Goal: Task Accomplishment & Management: Use online tool/utility

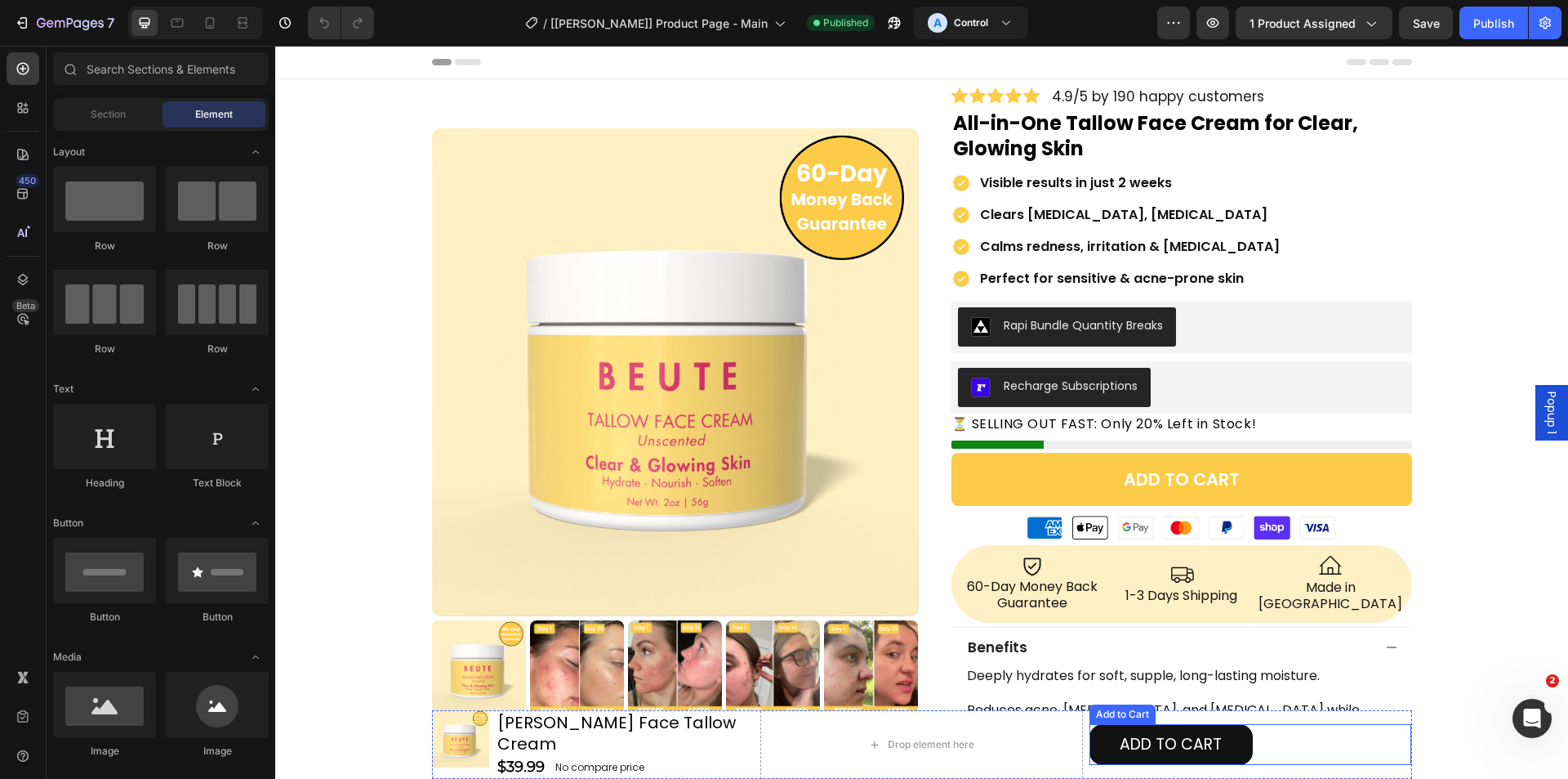
click at [1321, 764] on div "ADD TO CART Add to Cart" at bounding box center [1250, 744] width 322 height 41
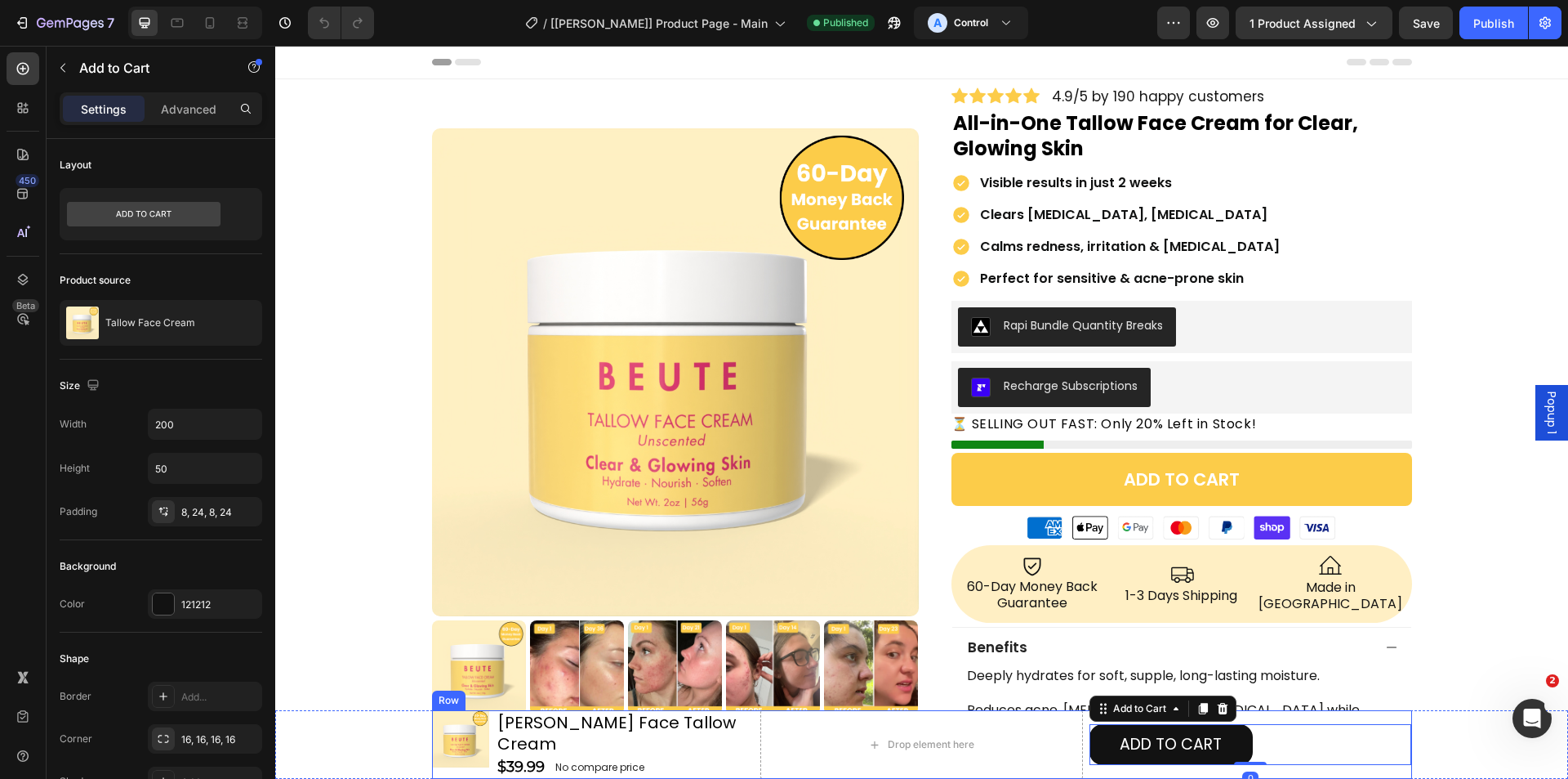
click at [1078, 737] on div "Product Images [PERSON_NAME] Face Tallow Cream Heading $39.99 Product Price Pro…" at bounding box center [923, 744] width 981 height 68
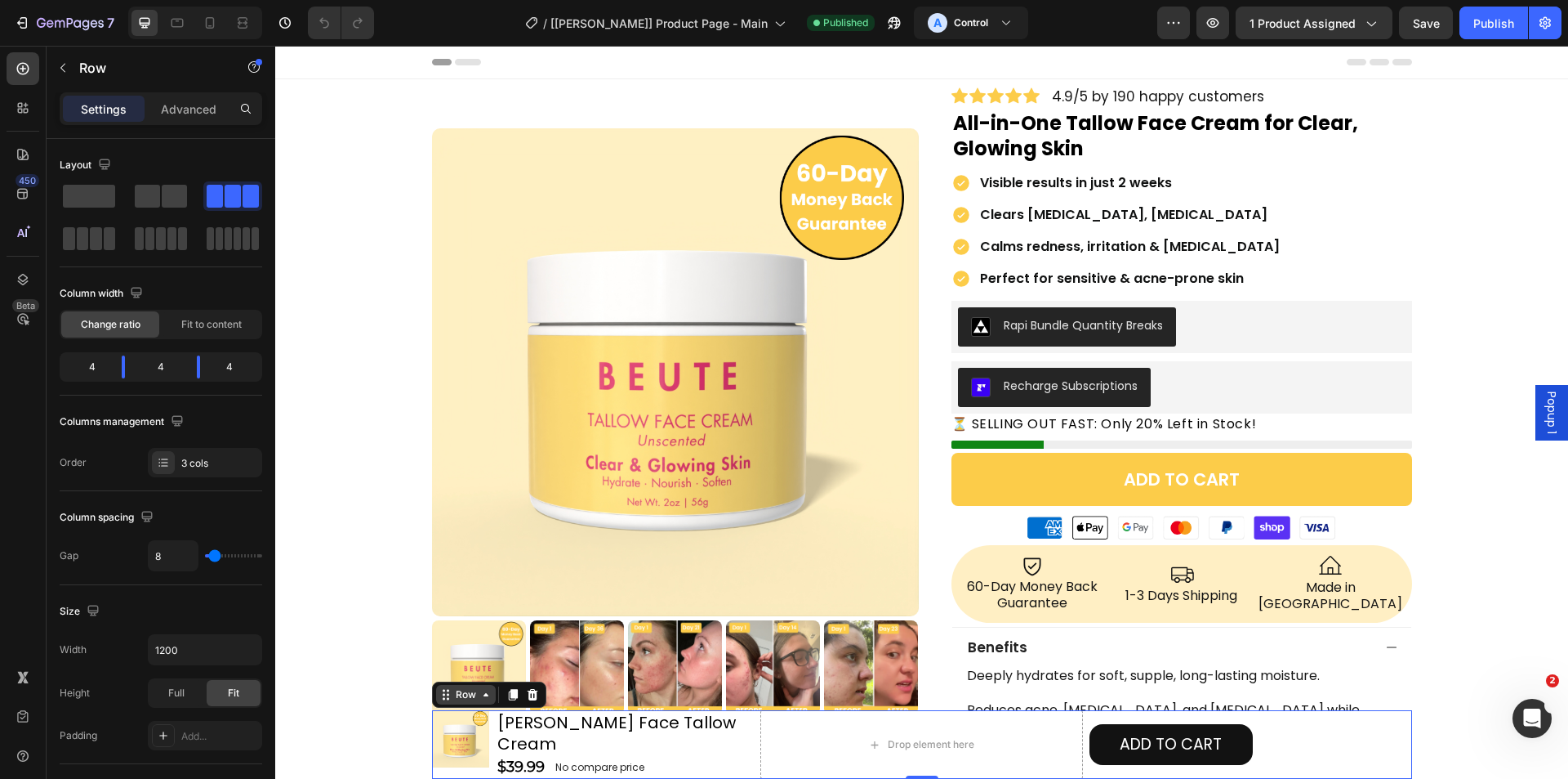
click at [471, 701] on div "Row" at bounding box center [466, 695] width 27 height 15
click at [378, 729] on div "Product Images [PERSON_NAME] Face Tallow Cream Heading $39.99 Product Price Pro…" at bounding box center [922, 744] width 1293 height 68
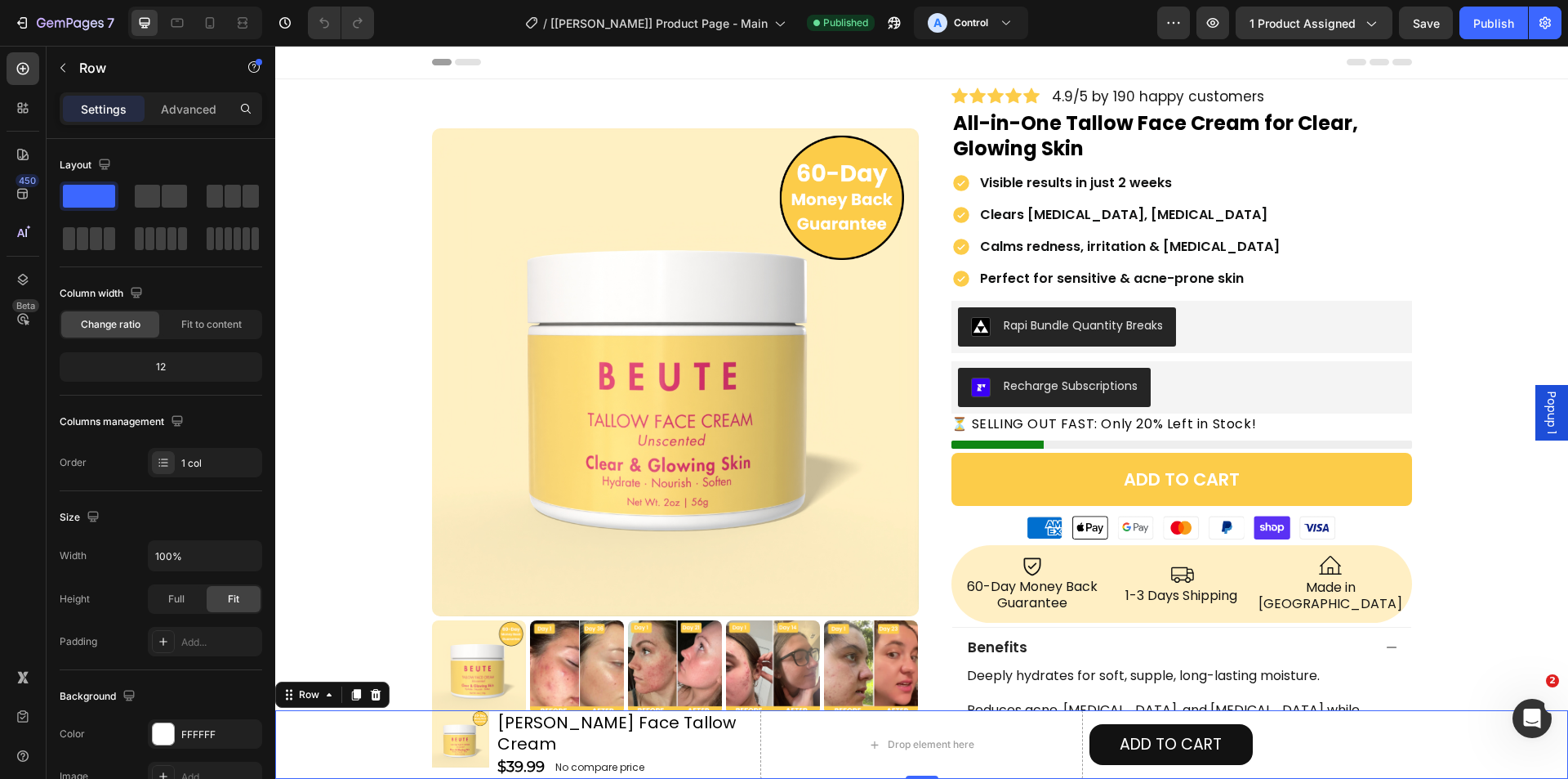
click at [373, 723] on div "Product Images [PERSON_NAME] Face Tallow Cream Heading $39.99 Product Price Pro…" at bounding box center [922, 744] width 1293 height 68
click at [323, 701] on icon at bounding box center [329, 694] width 13 height 13
click at [159, 107] on div "Advanced" at bounding box center [188, 108] width 81 height 26
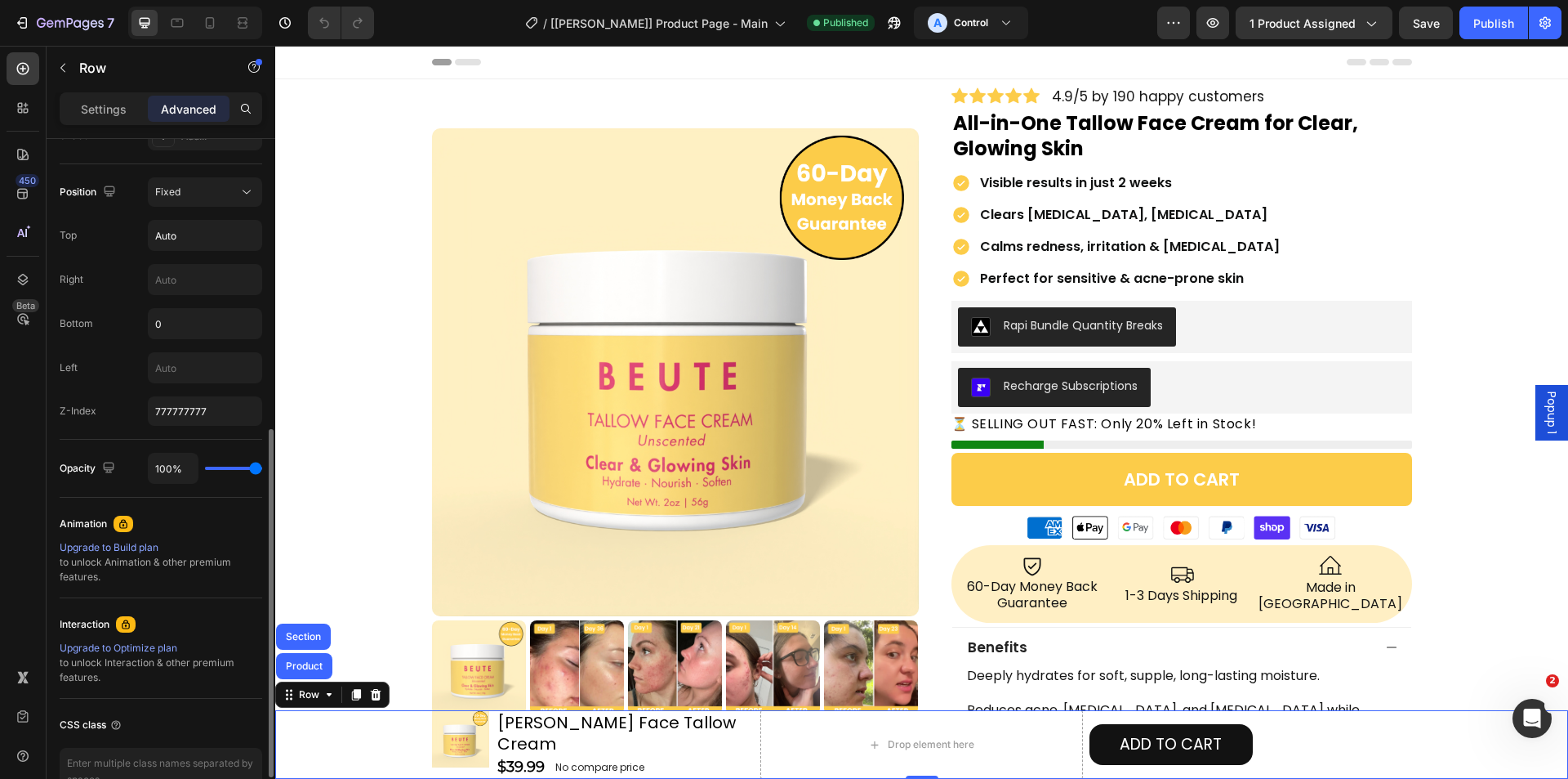
scroll to position [408, 0]
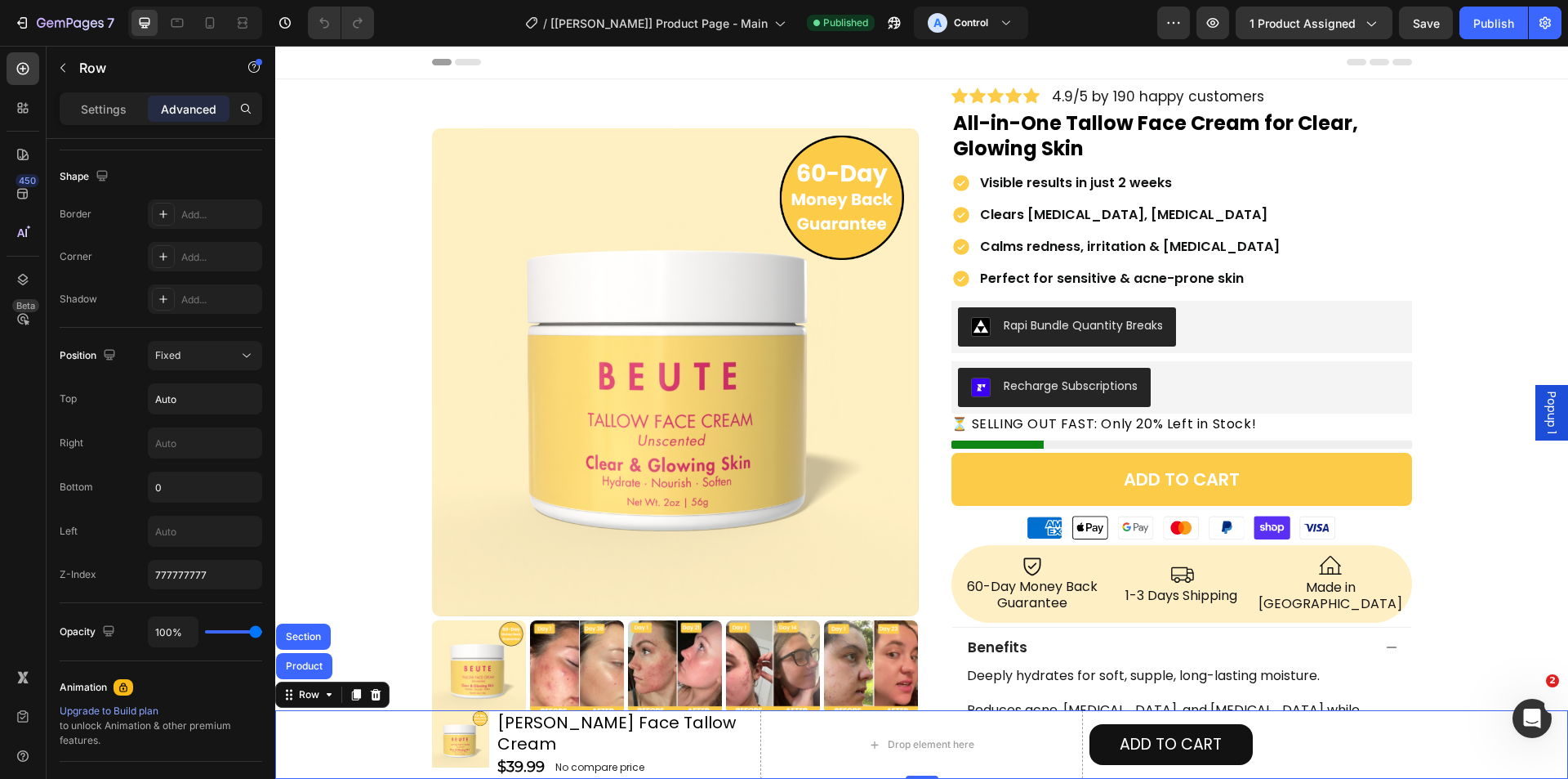
click at [384, 732] on div "Product Images [PERSON_NAME] Face Tallow Cream Heading $39.99 Product Price Pro…" at bounding box center [922, 744] width 1293 height 68
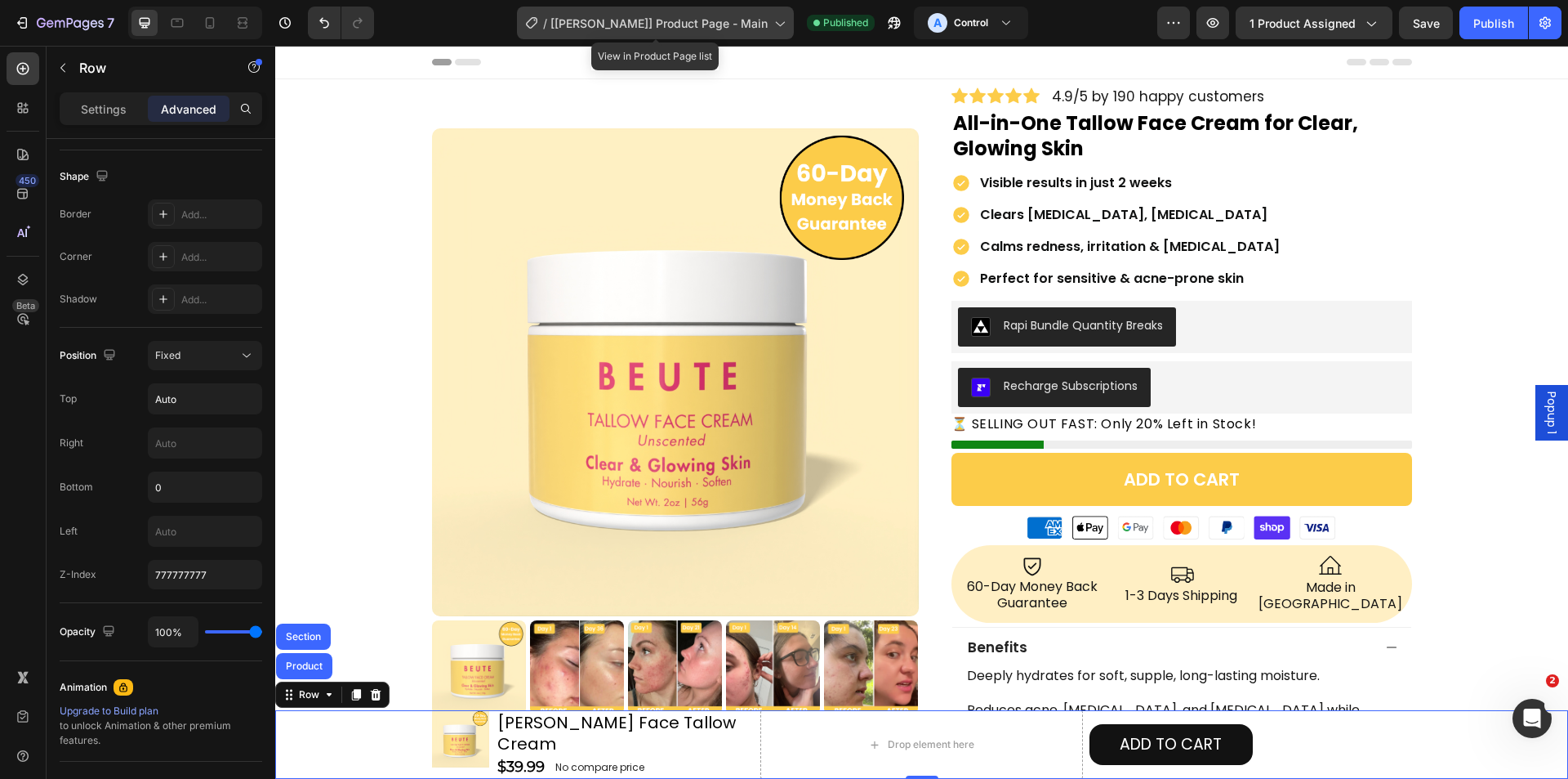
click at [714, 8] on div "/ [[PERSON_NAME]] Product Page - Main" at bounding box center [656, 22] width 276 height 33
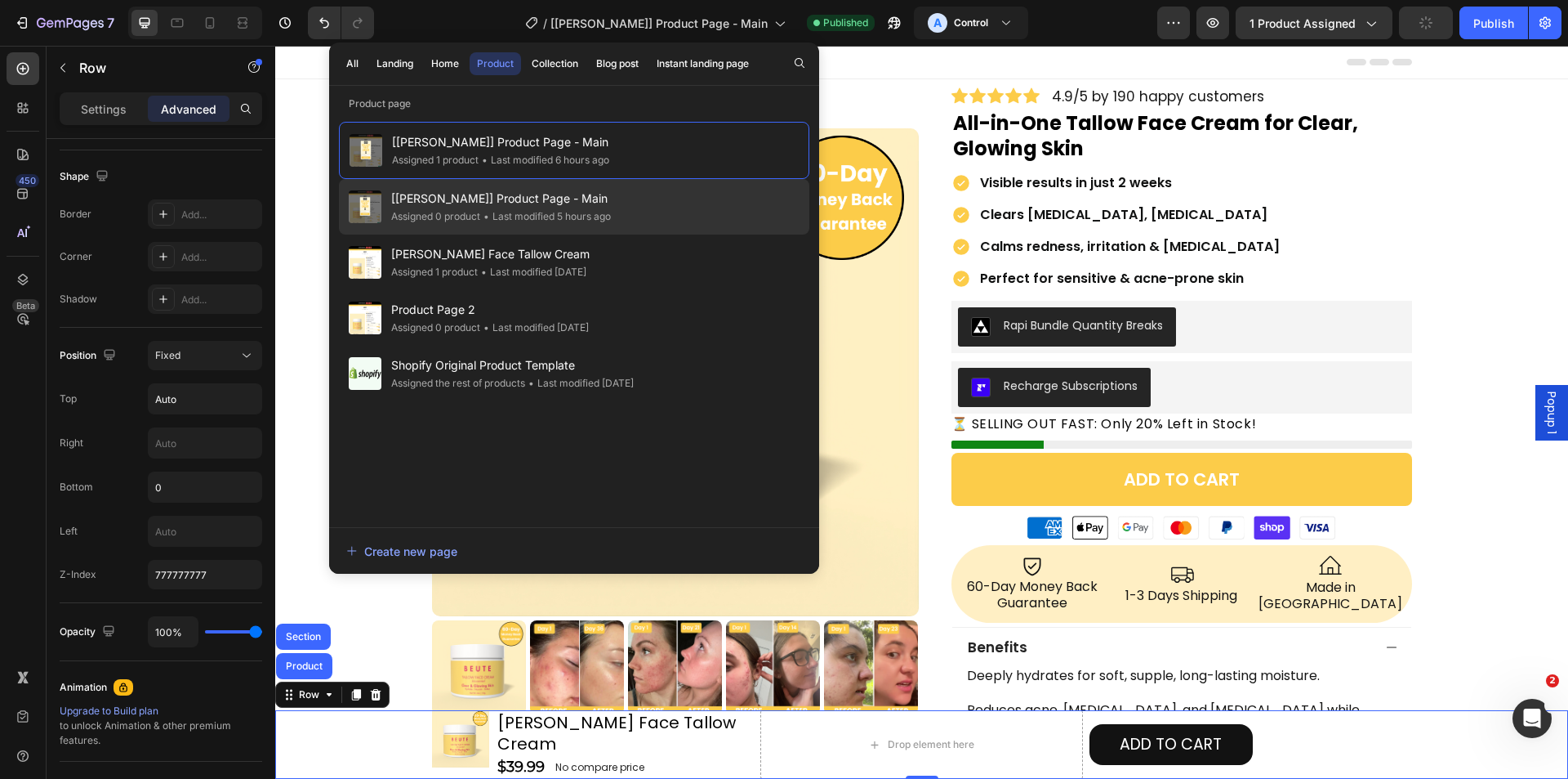
click at [583, 225] on div "[[PERSON_NAME]] Product Page - Main Assigned 0 product • Last modified 5 hours …" at bounding box center [574, 206] width 471 height 55
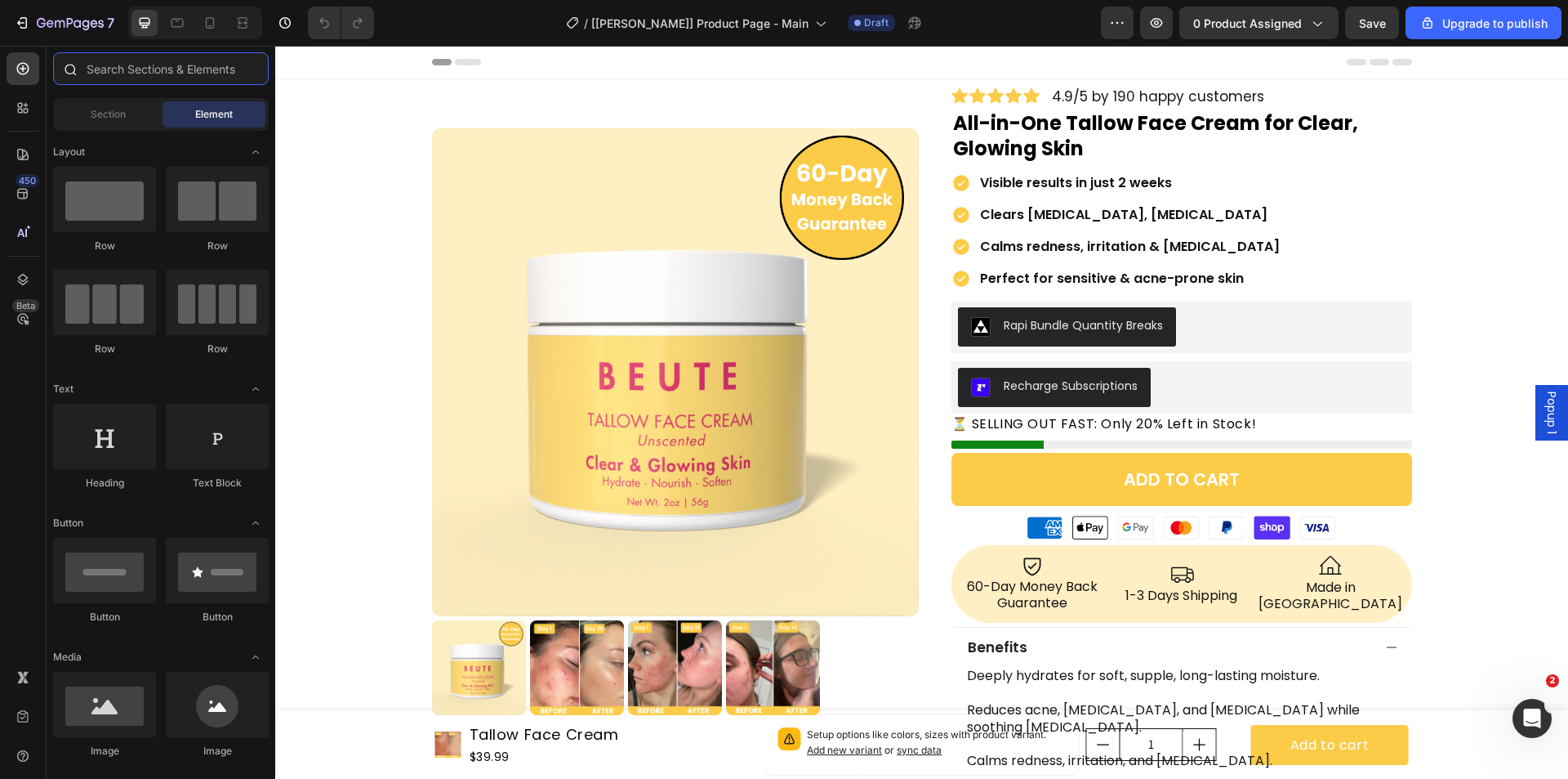
click at [216, 63] on input "text" at bounding box center [161, 68] width 216 height 33
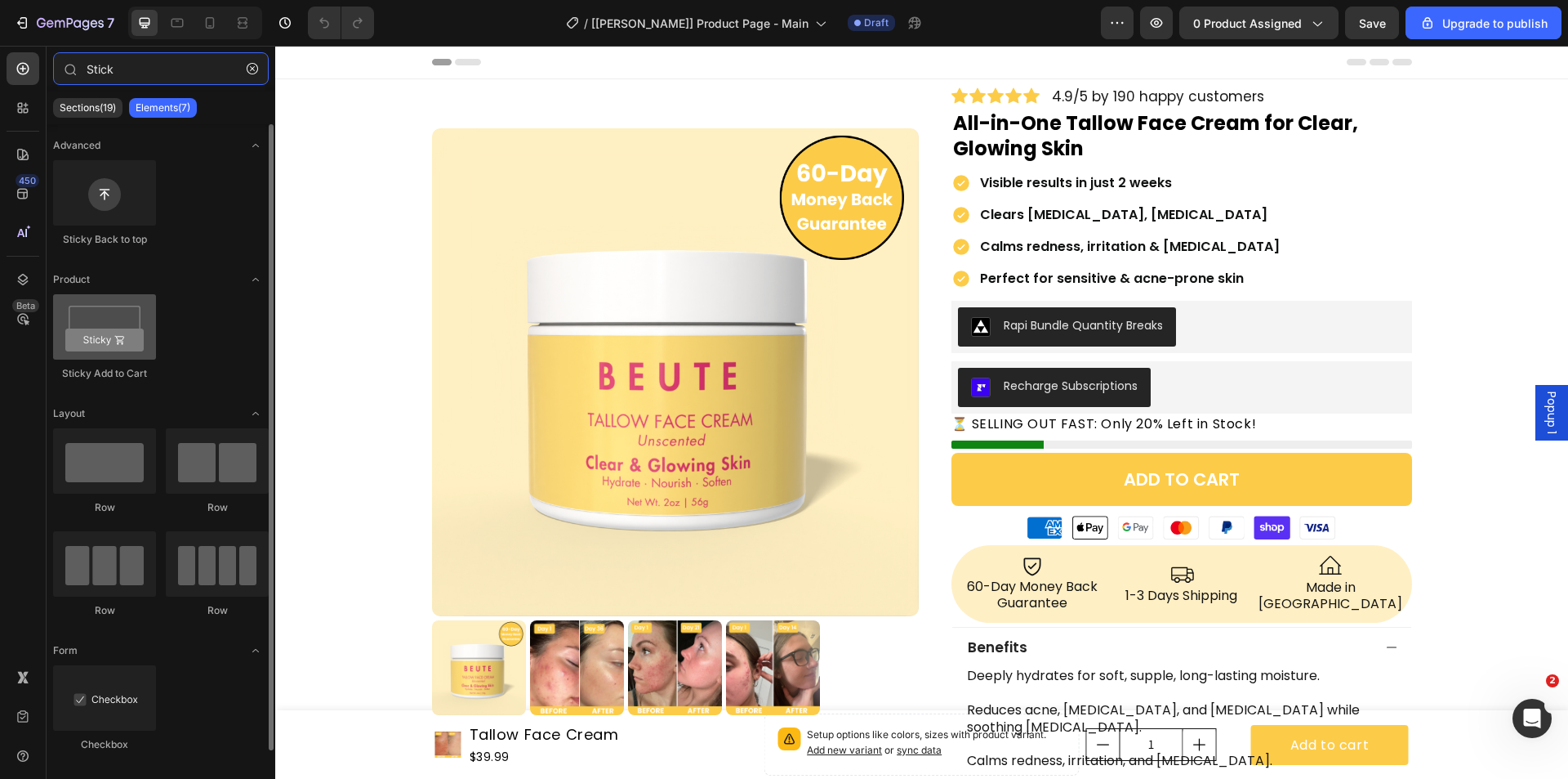
type input "Stick"
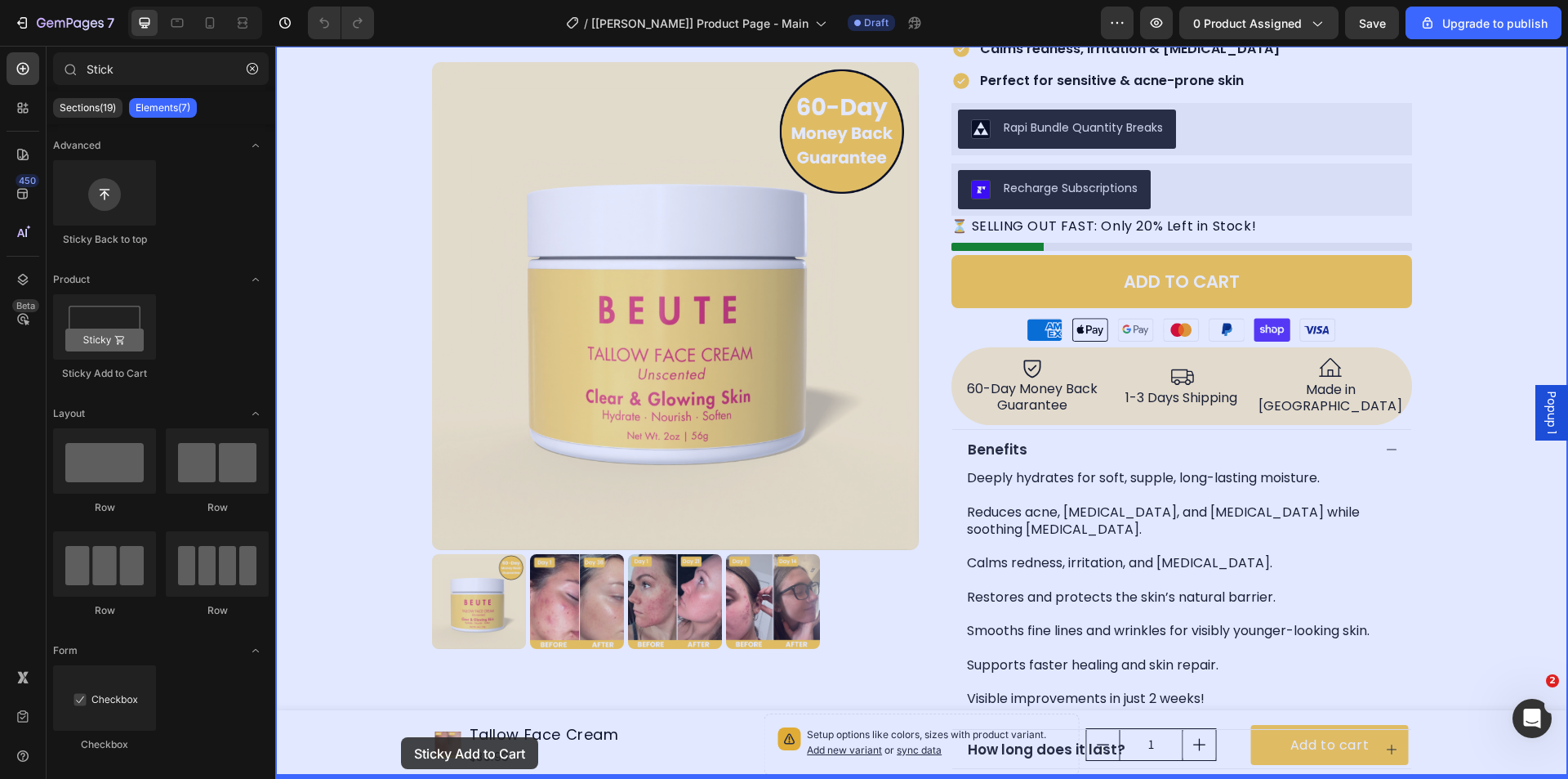
drag, startPoint x: 374, startPoint y: 391, endPoint x: 415, endPoint y: 720, distance: 331.5
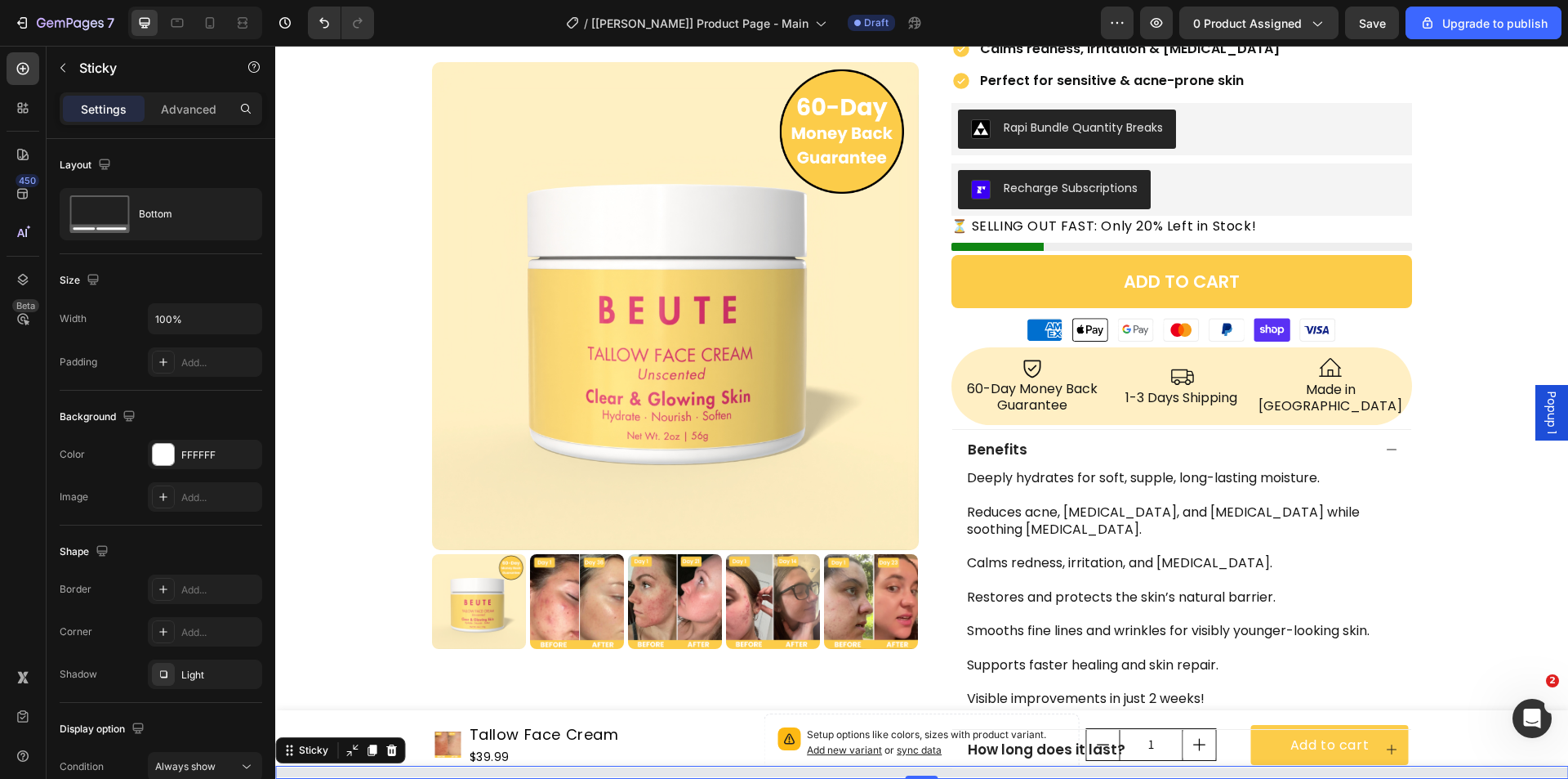
scroll to position [232, 0]
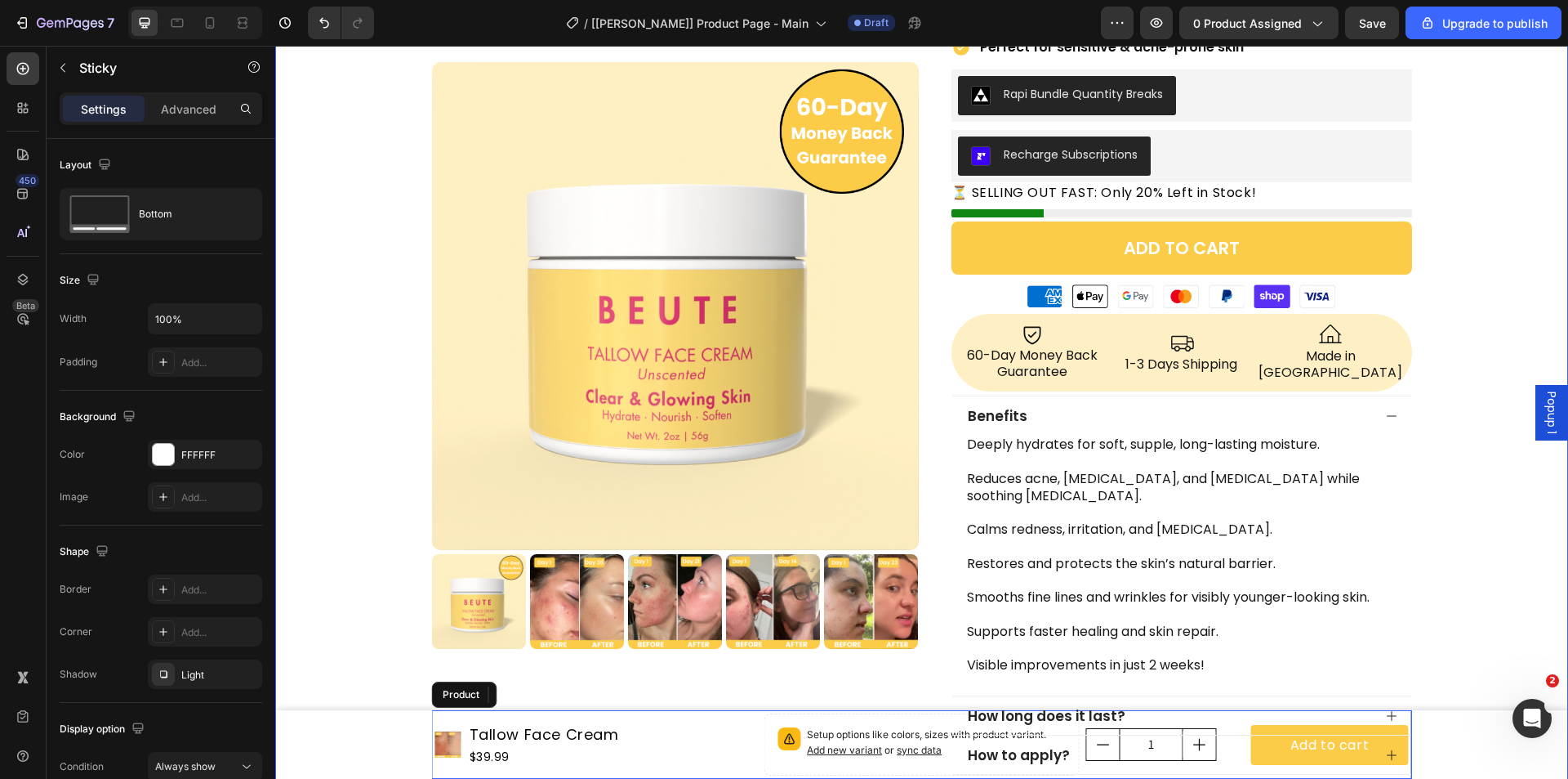
click at [318, 734] on div "Product Images Row Icon Icon Icon Icon Icon Icon List 4.9/5 by 190 happy custom…" at bounding box center [922, 411] width 1293 height 1111
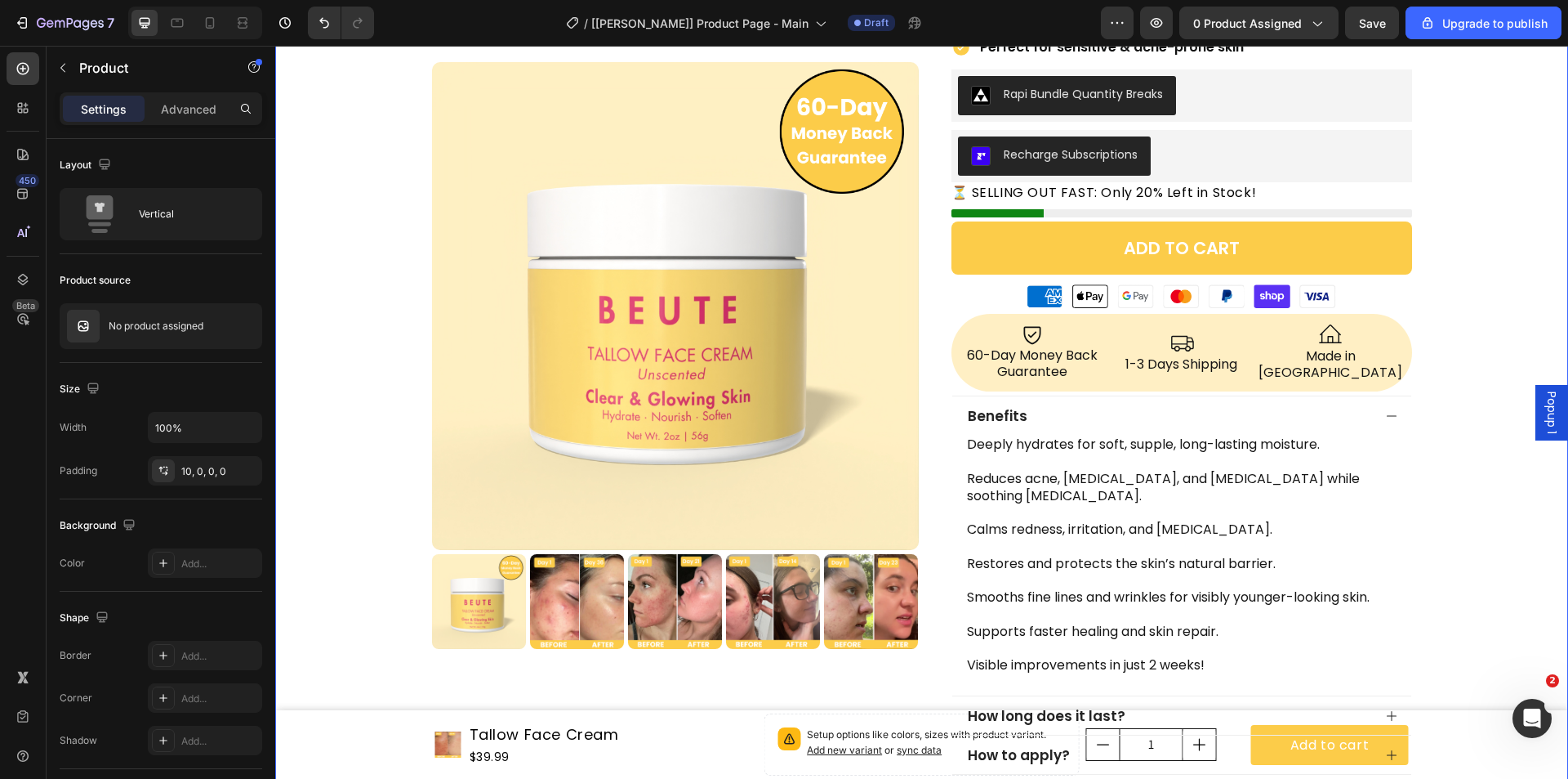
click at [382, 734] on div "Product Images Row Icon Icon Icon Icon Icon Icon List 4.9/5 by 190 happy custom…" at bounding box center [922, 411] width 1293 height 1111
click at [476, 719] on div "Product Images Row" at bounding box center [675, 411] width 487 height 1111
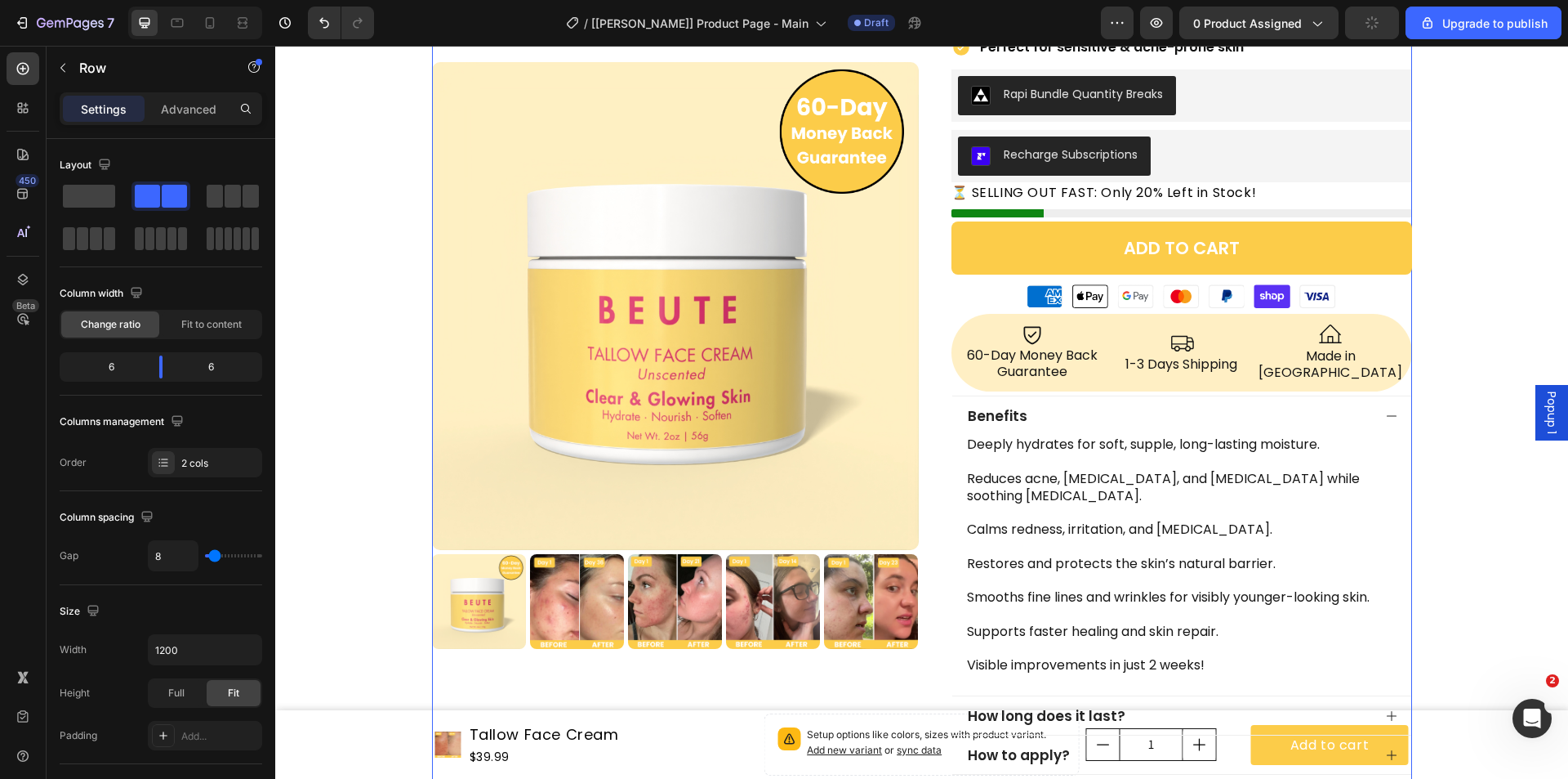
click at [476, 719] on div "Product Images Row" at bounding box center [675, 411] width 487 height 1111
click at [389, 733] on div "Product Images Row Icon Icon Icon Icon Icon Icon List 4.9/5 by 190 happy custom…" at bounding box center [922, 411] width 1293 height 1111
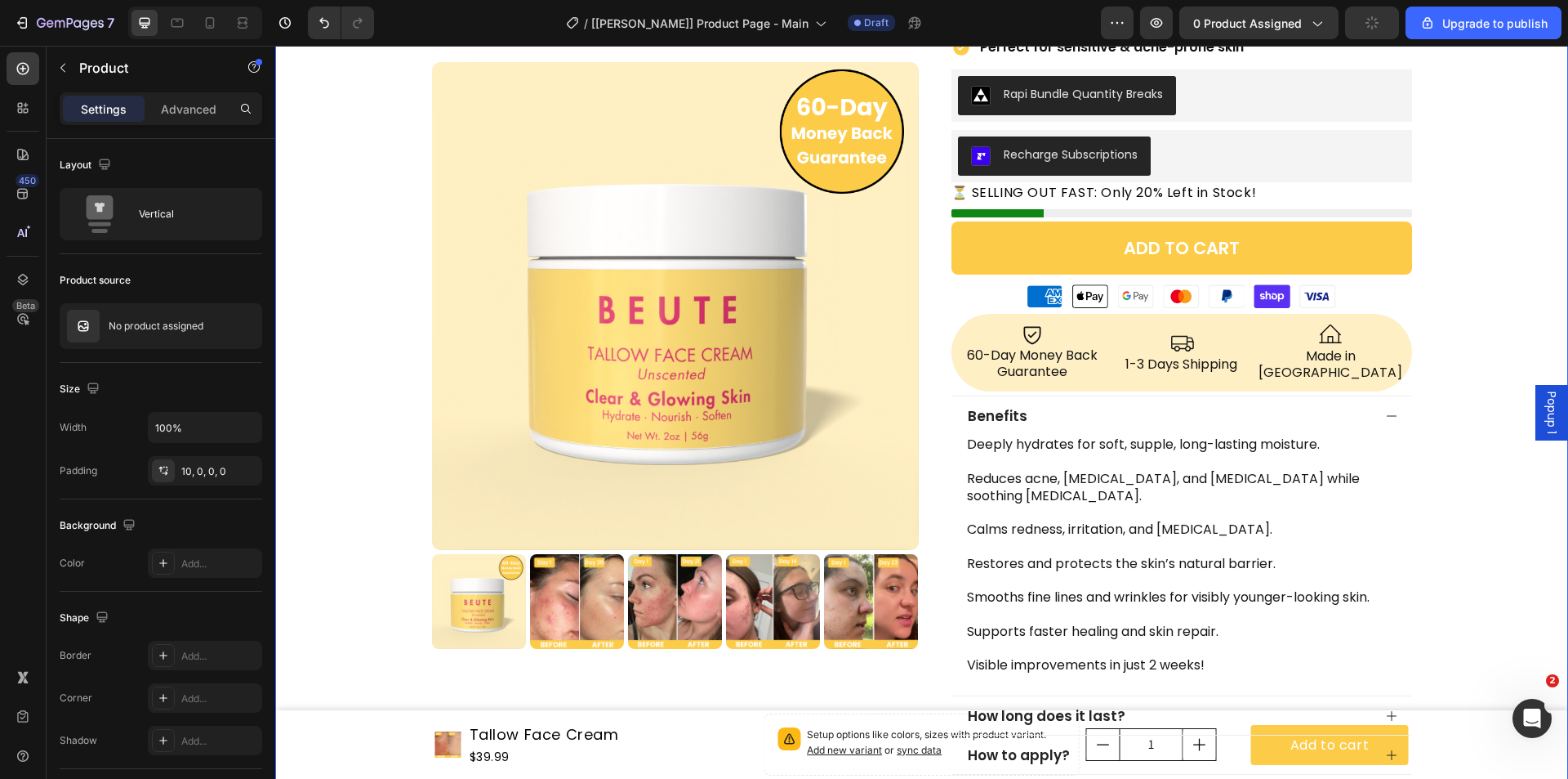
click at [389, 733] on div "Product Images Row Icon Icon Icon Icon Icon Icon List 4.9/5 by 190 happy custom…" at bounding box center [922, 411] width 1293 height 1111
click at [370, 711] on div "Product Images Row Icon Icon Icon Icon Icon Icon List 4.9/5 by 190 happy custom…" at bounding box center [922, 411] width 1293 height 1111
click at [367, 710] on div "Product Images Row Icon Icon Icon Icon Icon Icon List 4.9/5 by 190 happy custom…" at bounding box center [922, 411] width 1293 height 1111
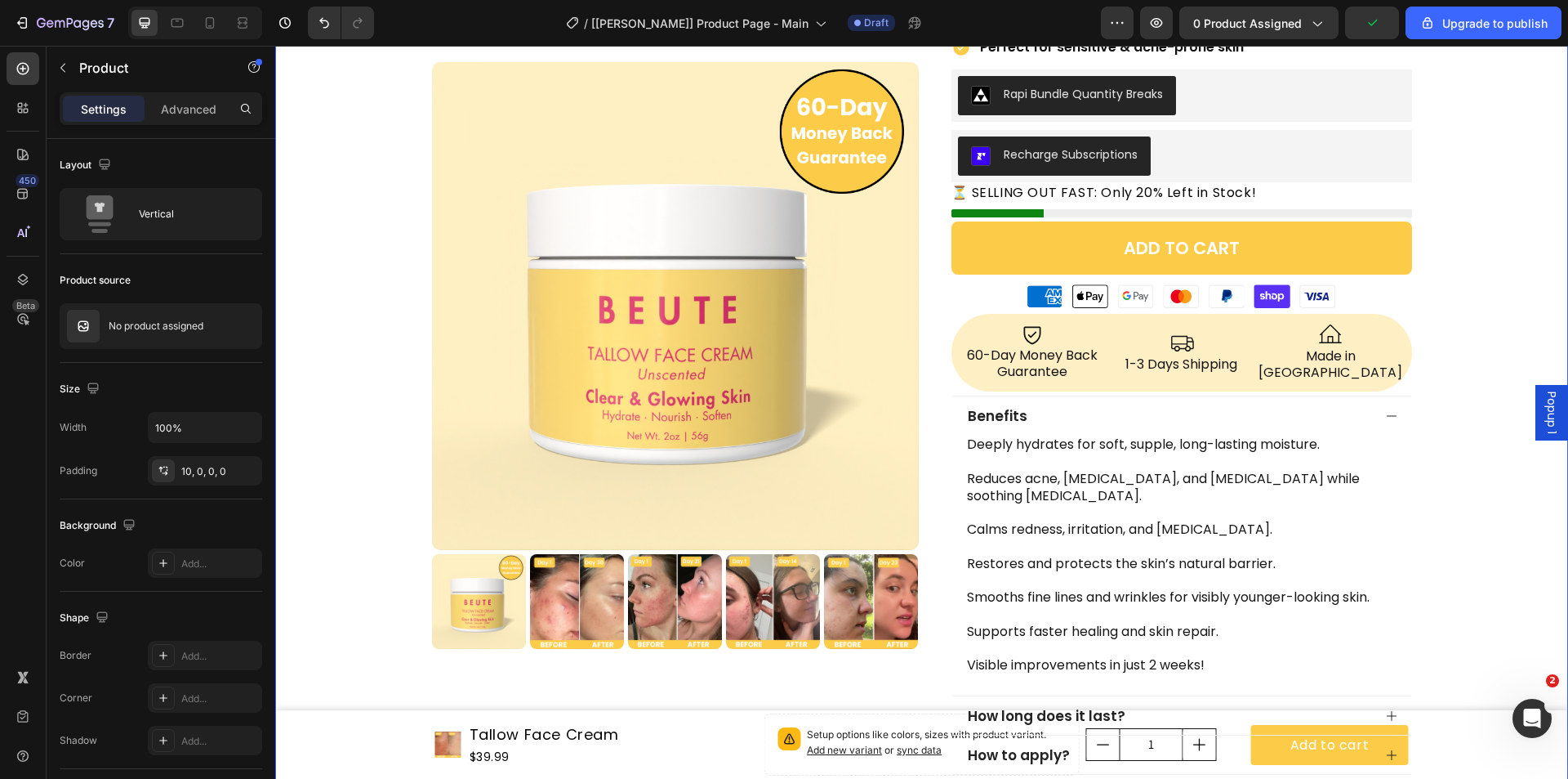
click at [366, 709] on div "Product Images Row Icon Icon Icon Icon Icon Icon List 4.9/5 by 190 happy custom…" at bounding box center [922, 411] width 1293 height 1111
click at [631, 695] on div "Product Images Row" at bounding box center [675, 411] width 487 height 1111
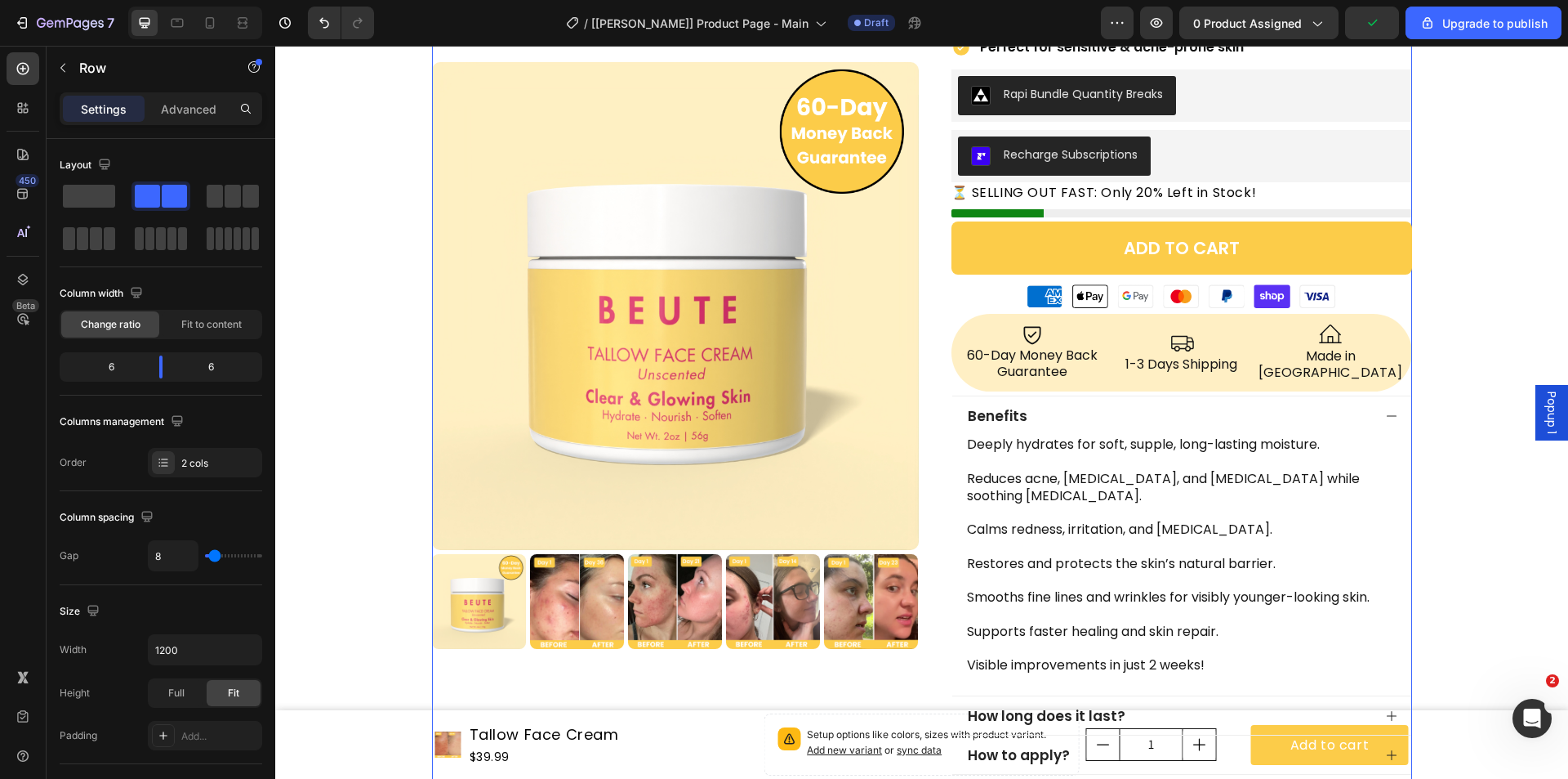
click at [655, 723] on div "Product Images Row" at bounding box center [675, 411] width 487 height 1111
click at [579, 727] on div "Product Images Row" at bounding box center [675, 411] width 487 height 1111
click at [578, 727] on div "Product Images Row" at bounding box center [675, 411] width 487 height 1111
click at [21, 282] on icon at bounding box center [22, 278] width 16 height 16
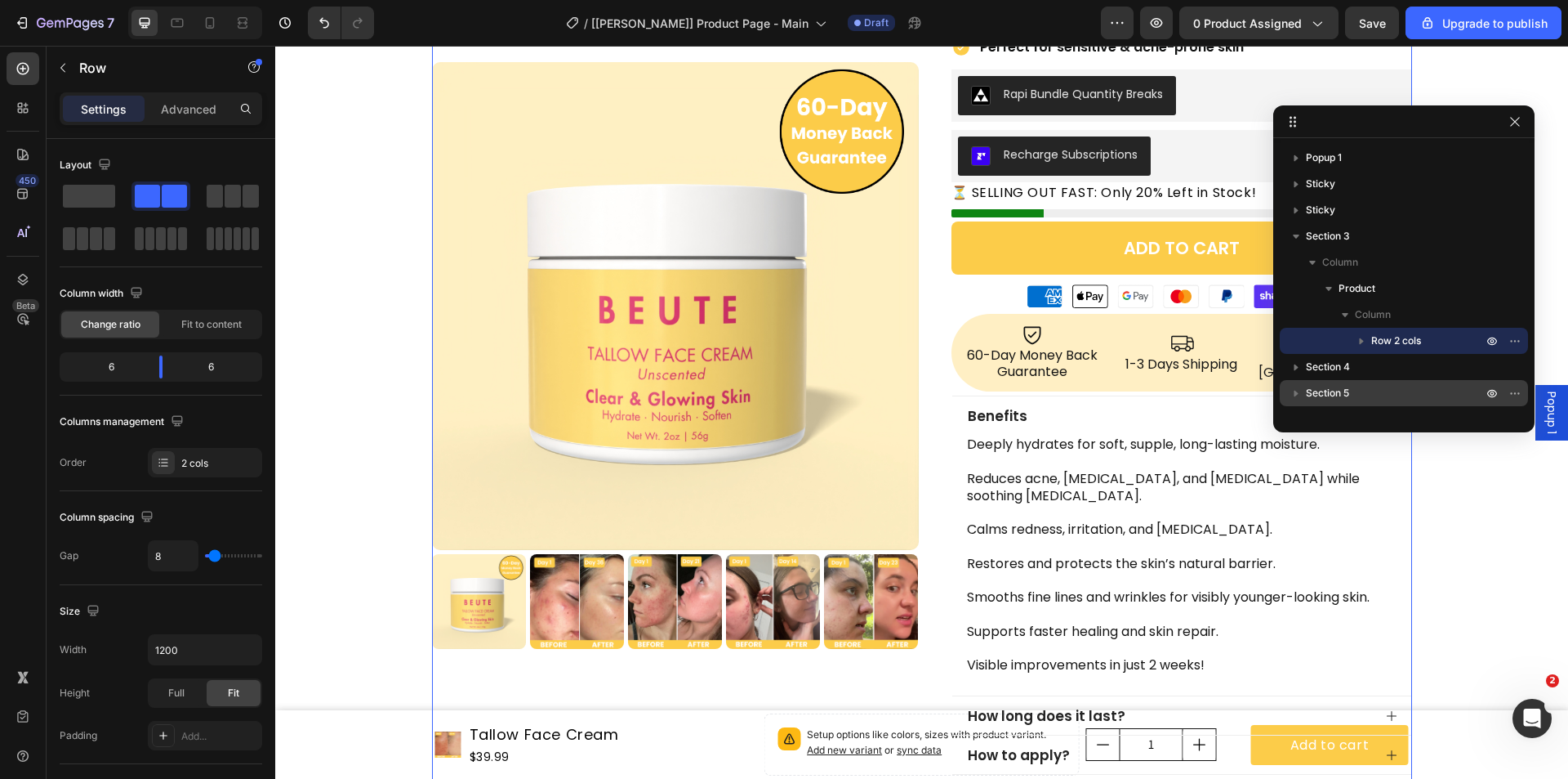
scroll to position [175, 0]
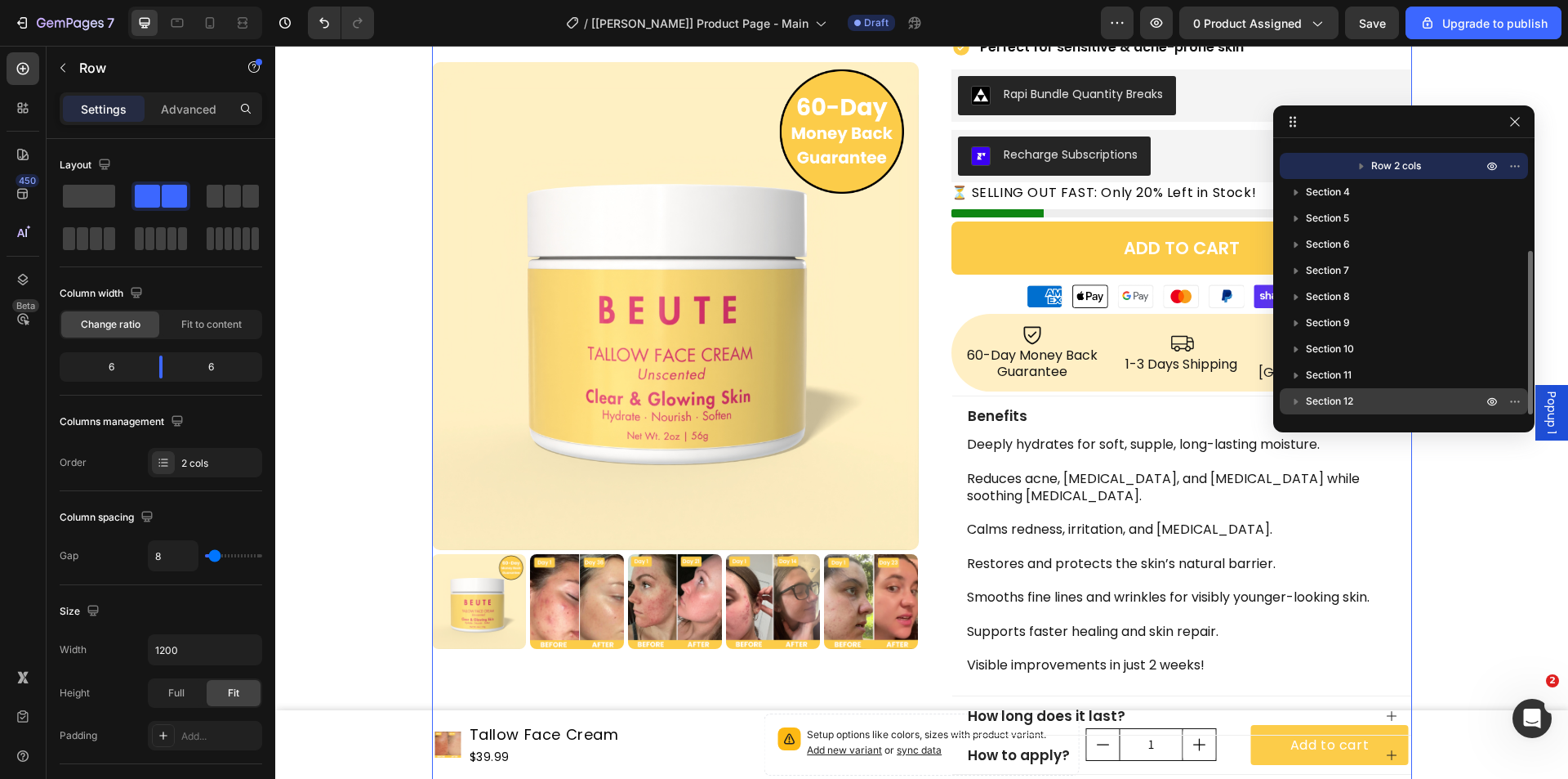
click at [1368, 394] on p "Section 12" at bounding box center [1395, 401] width 179 height 16
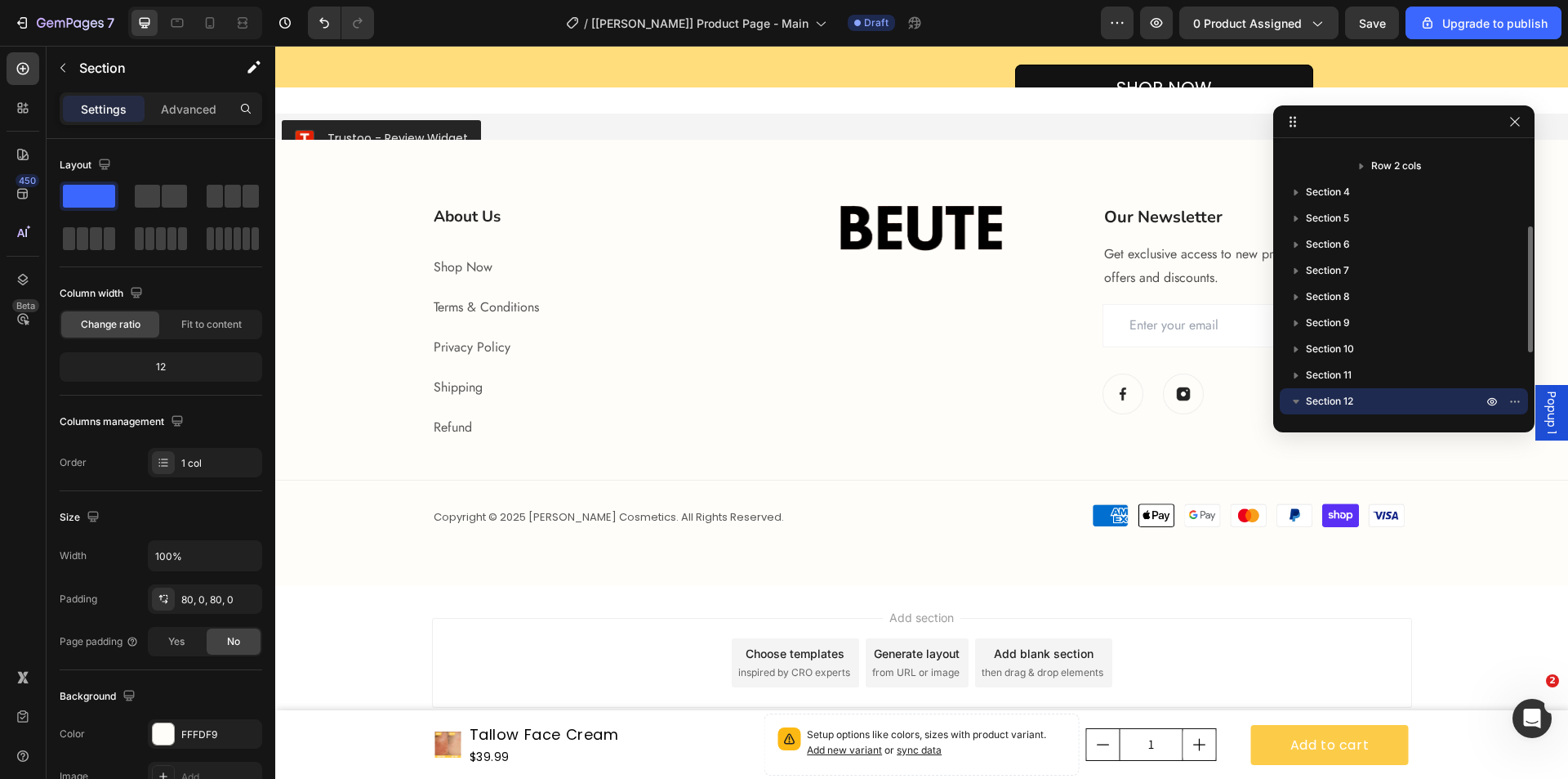
scroll to position [4329, 0]
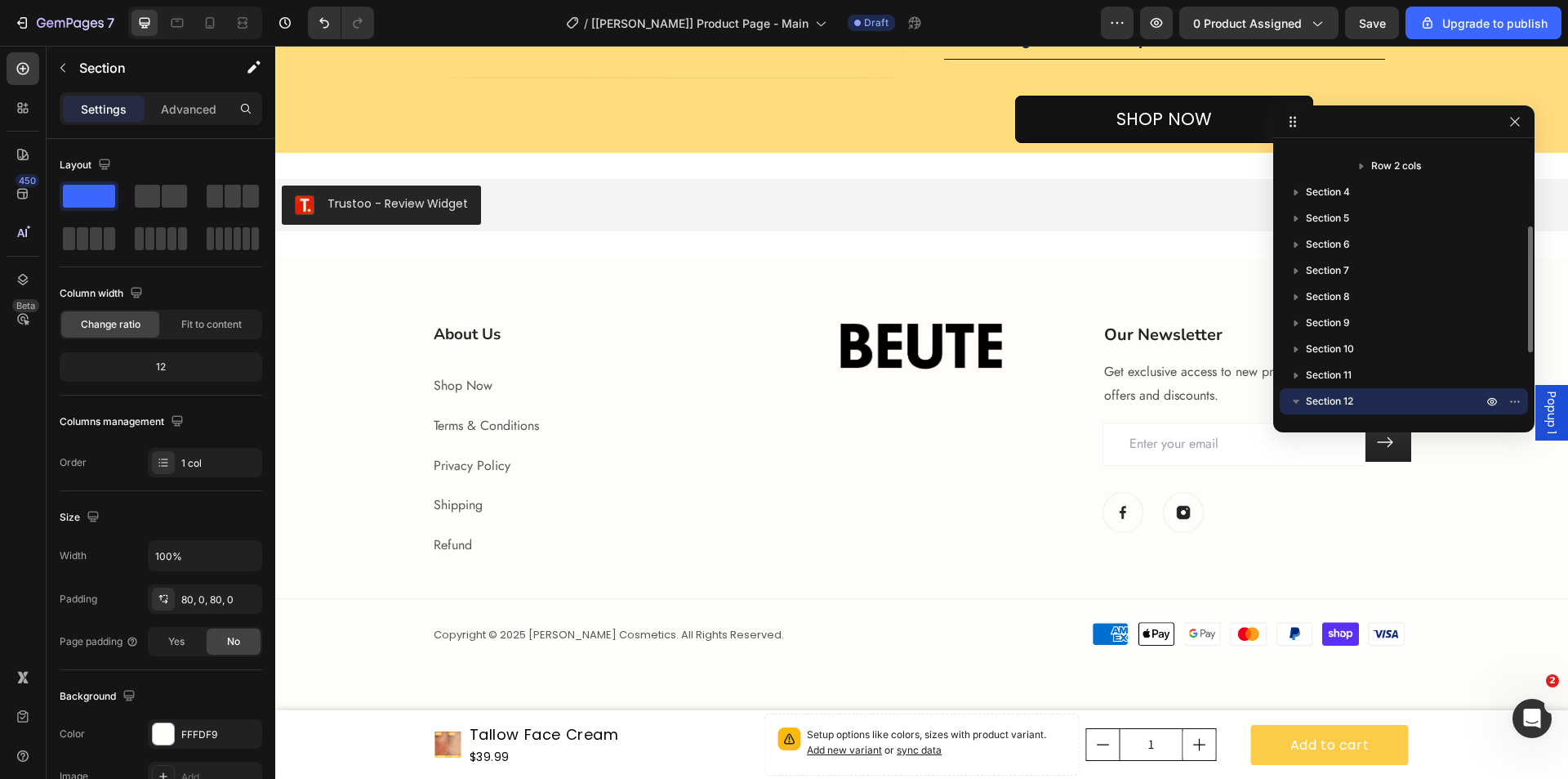
click at [1300, 394] on icon "button" at bounding box center [1295, 401] width 16 height 16
click at [1296, 395] on icon "button" at bounding box center [1295, 401] width 16 height 16
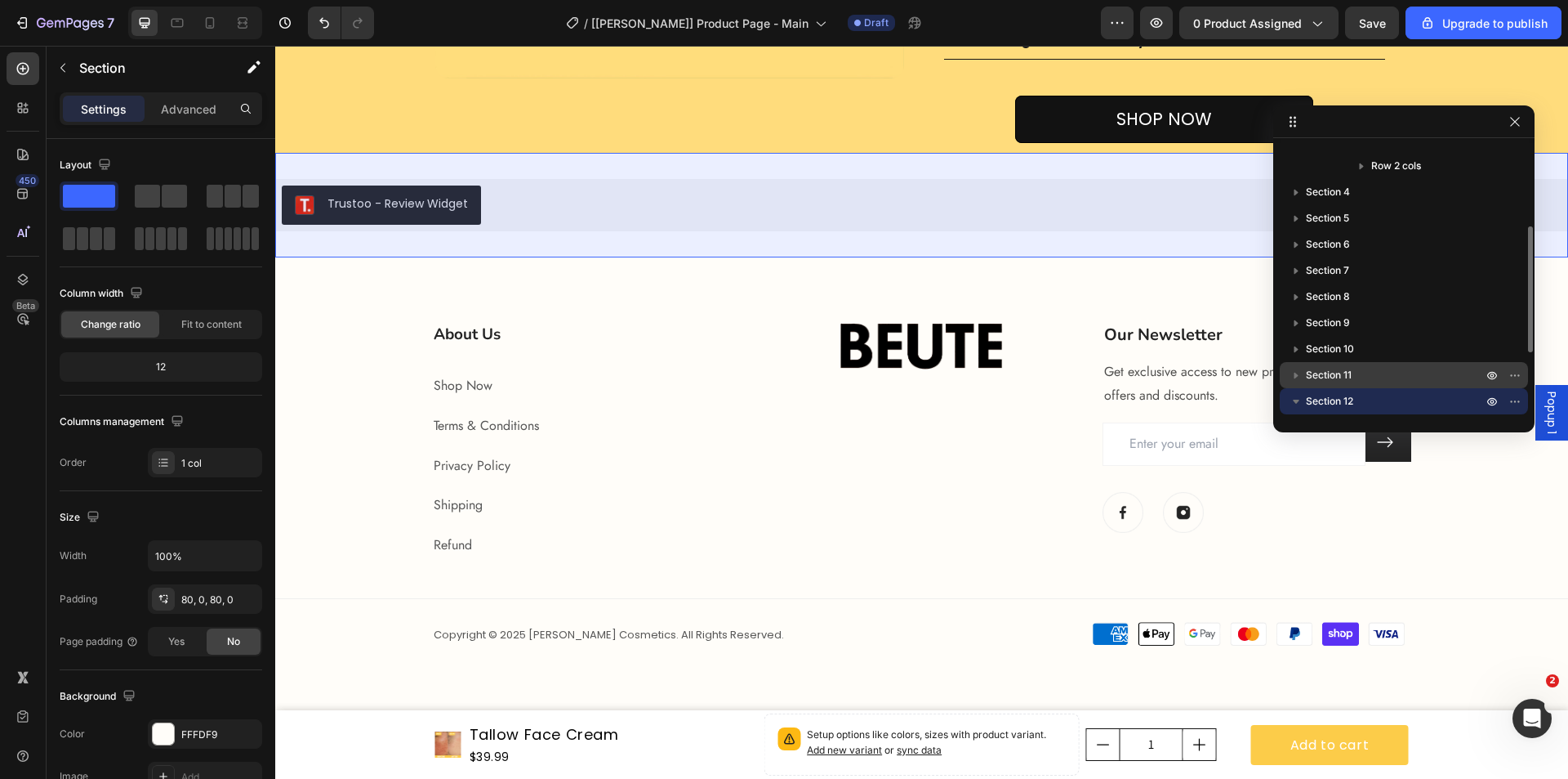
scroll to position [305, 0]
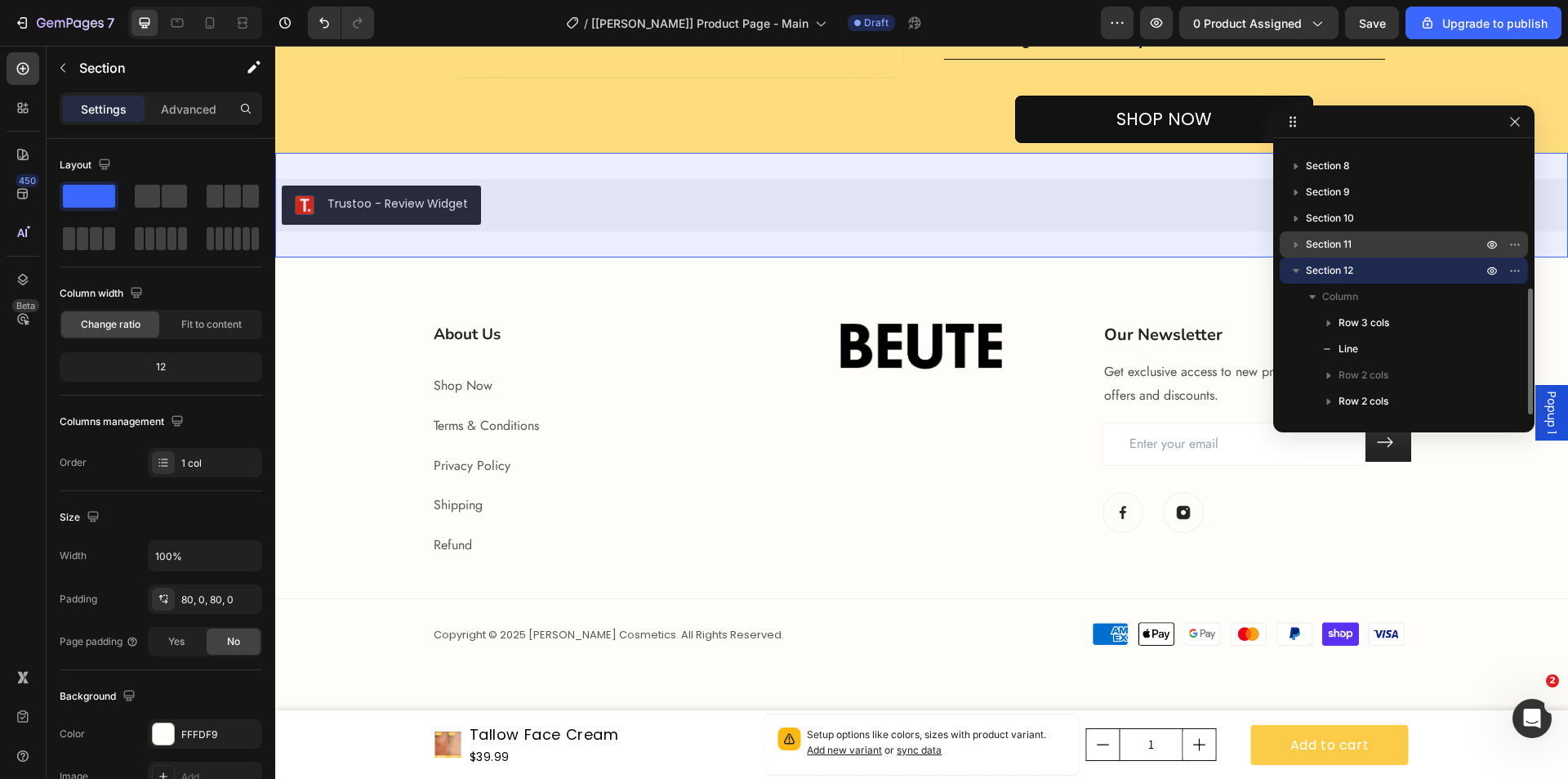
click at [1290, 243] on icon "button" at bounding box center [1295, 244] width 16 height 16
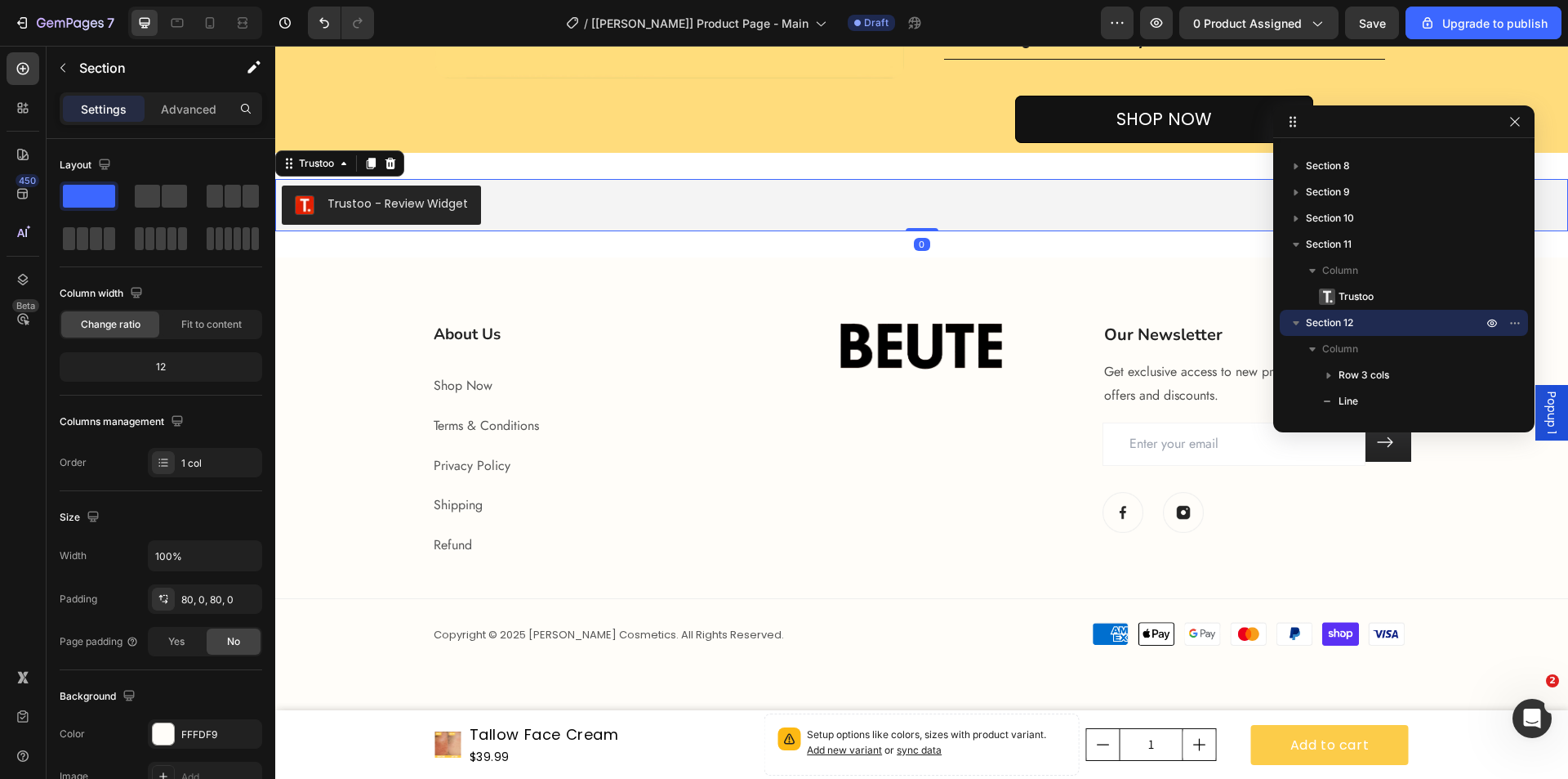
click at [871, 232] on div "Trustoo - Review Widget" at bounding box center [922, 205] width 1293 height 52
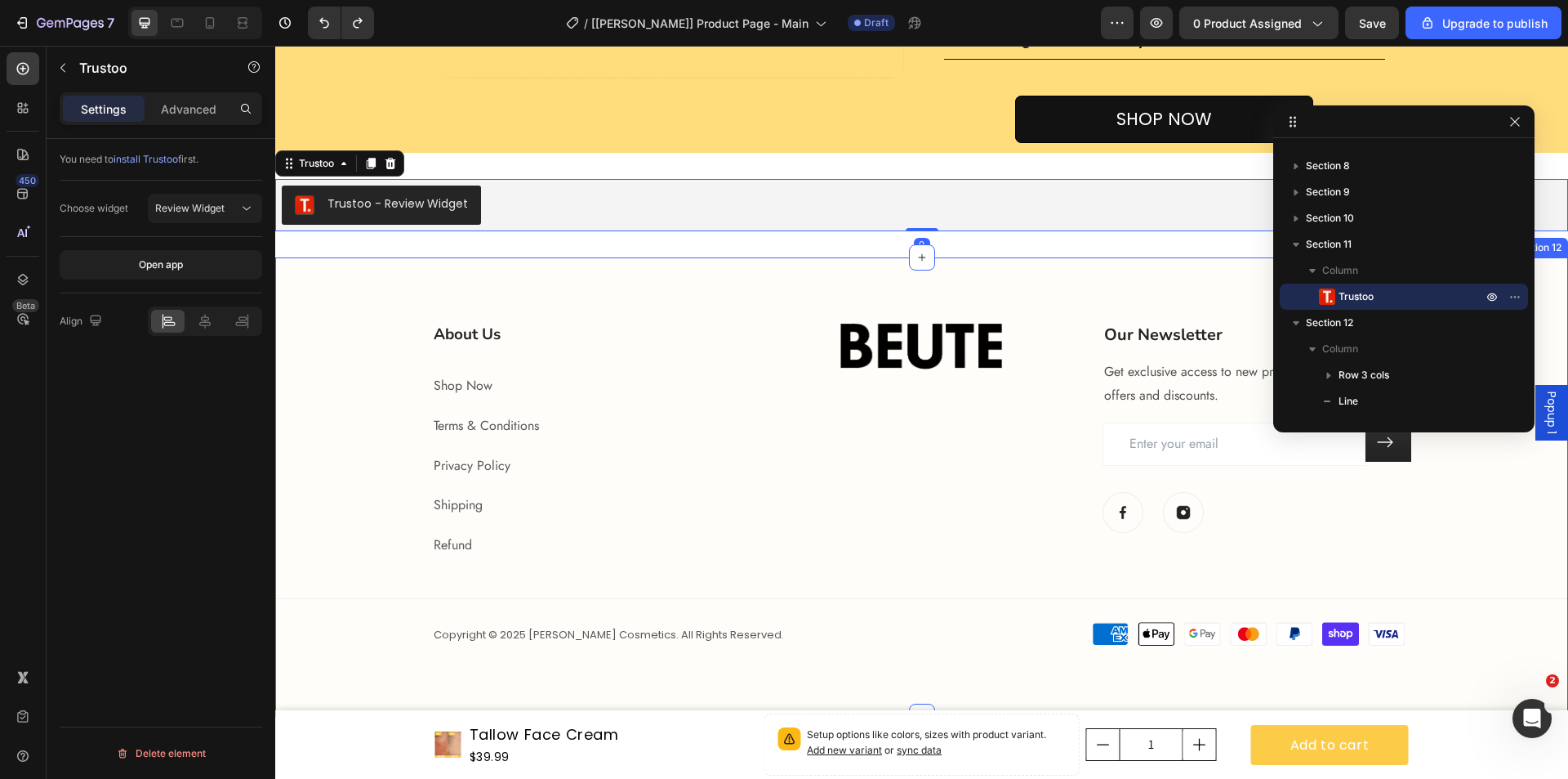
click at [914, 361] on div "About Us Heading Shop Now Text block Terms & Conditions Text block Privacy Poli…" at bounding box center [922, 487] width 1293 height 459
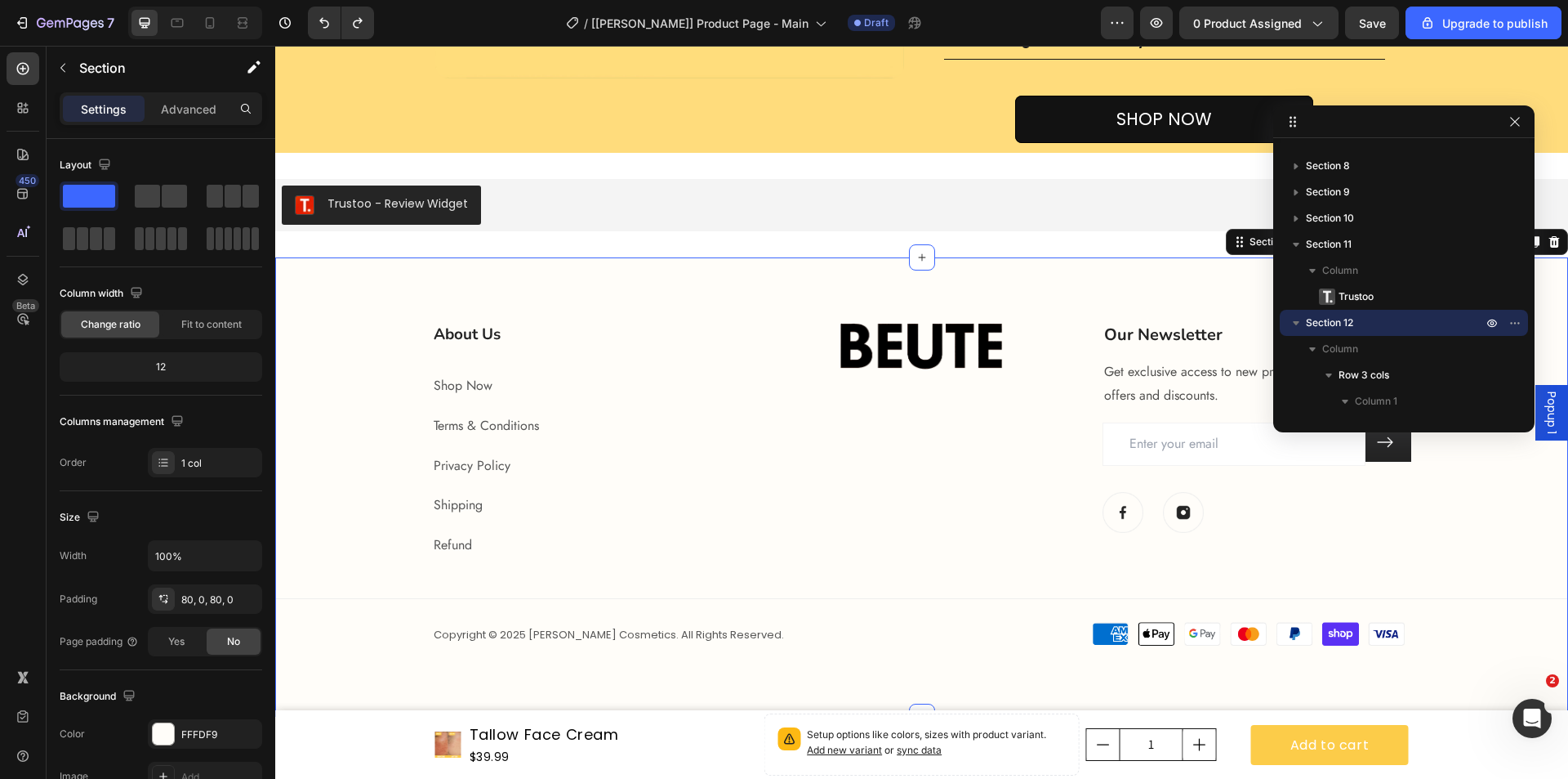
scroll to position [227, 0]
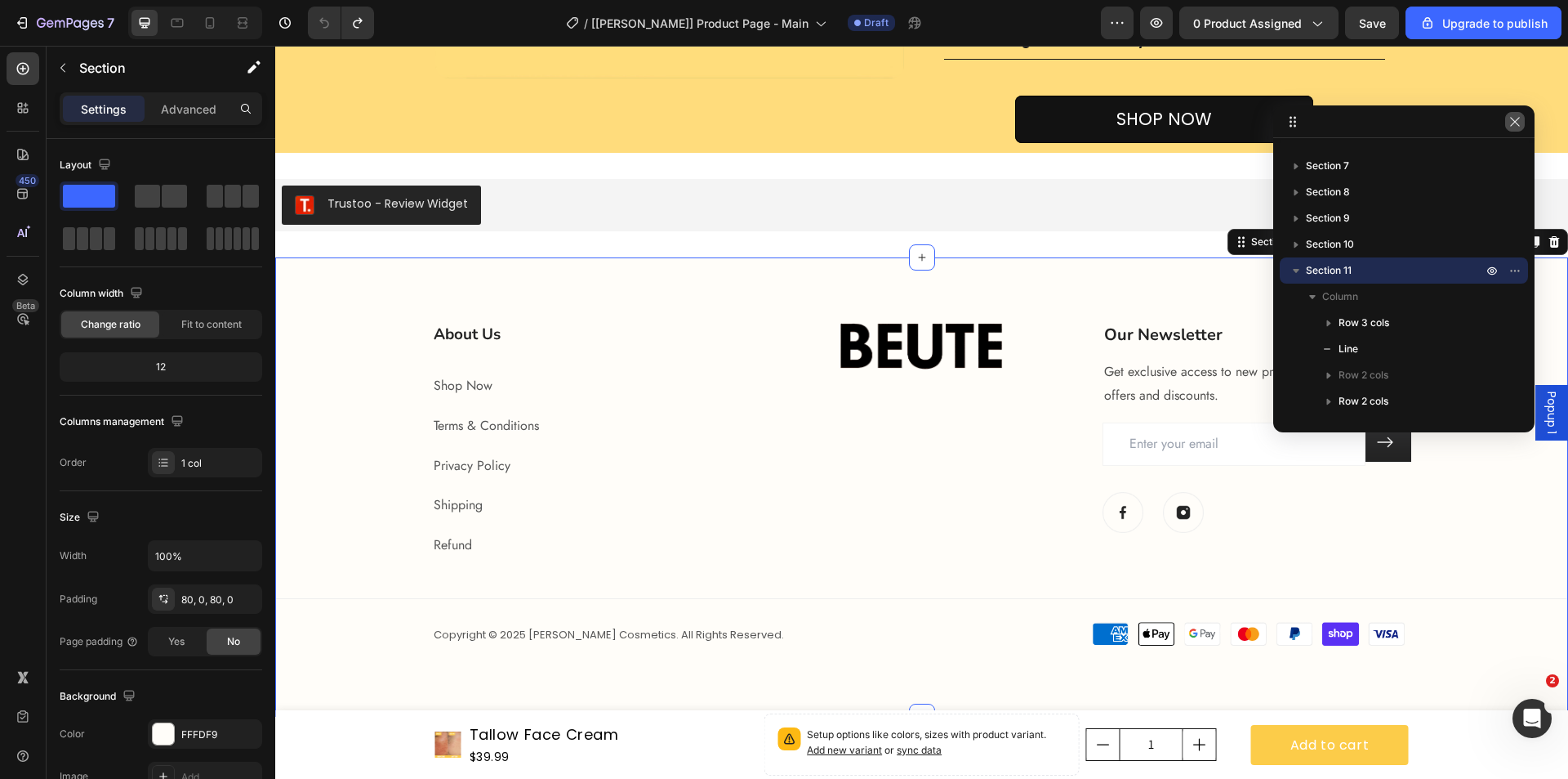
drag, startPoint x: 1518, startPoint y: 118, endPoint x: 1240, endPoint y: 72, distance: 281.8
click at [1518, 118] on icon "button" at bounding box center [1515, 121] width 13 height 13
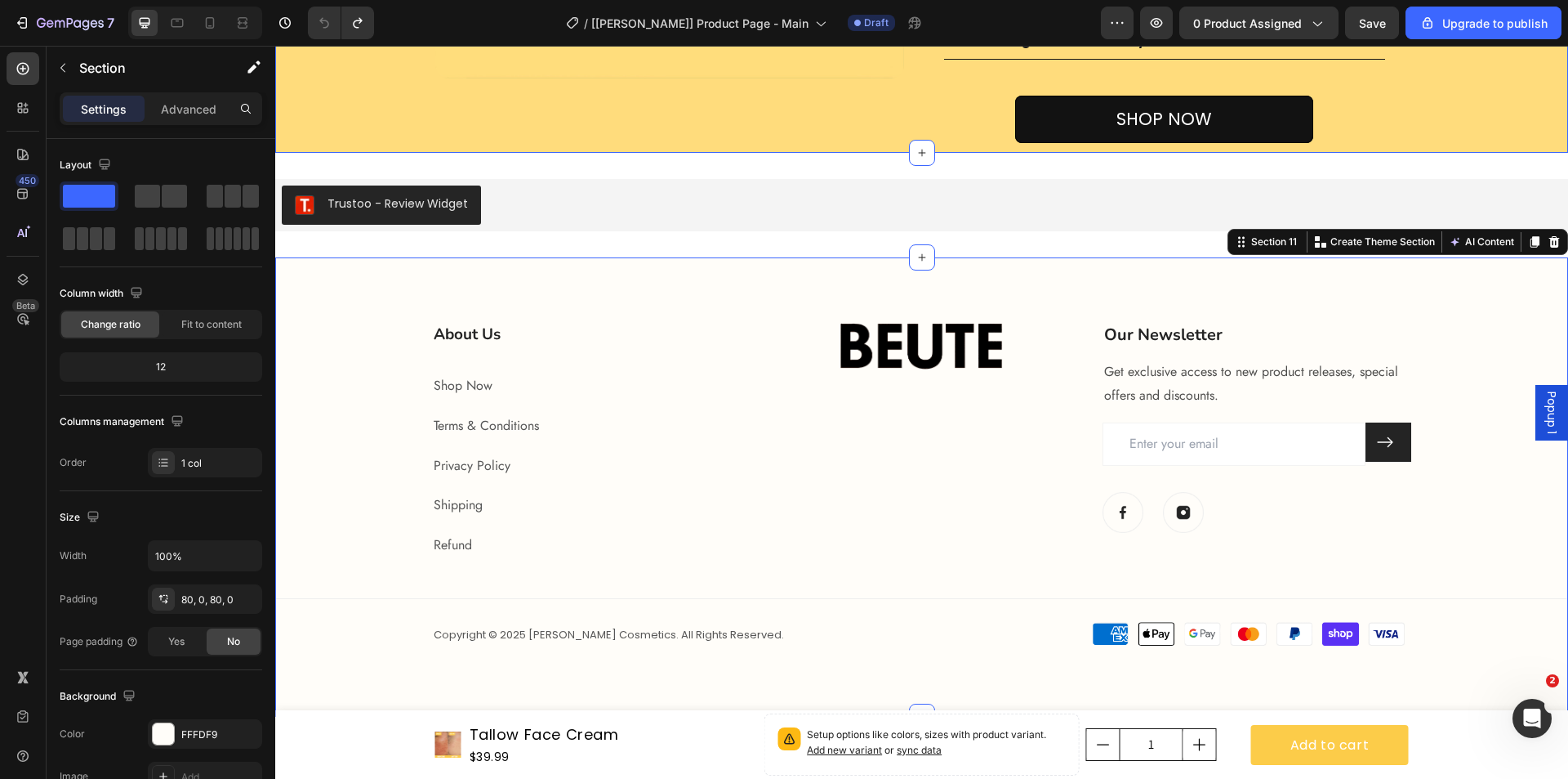
click at [1126, 232] on div "Trustoo - Review Widget Trustoo Section 10" at bounding box center [922, 205] width 1293 height 105
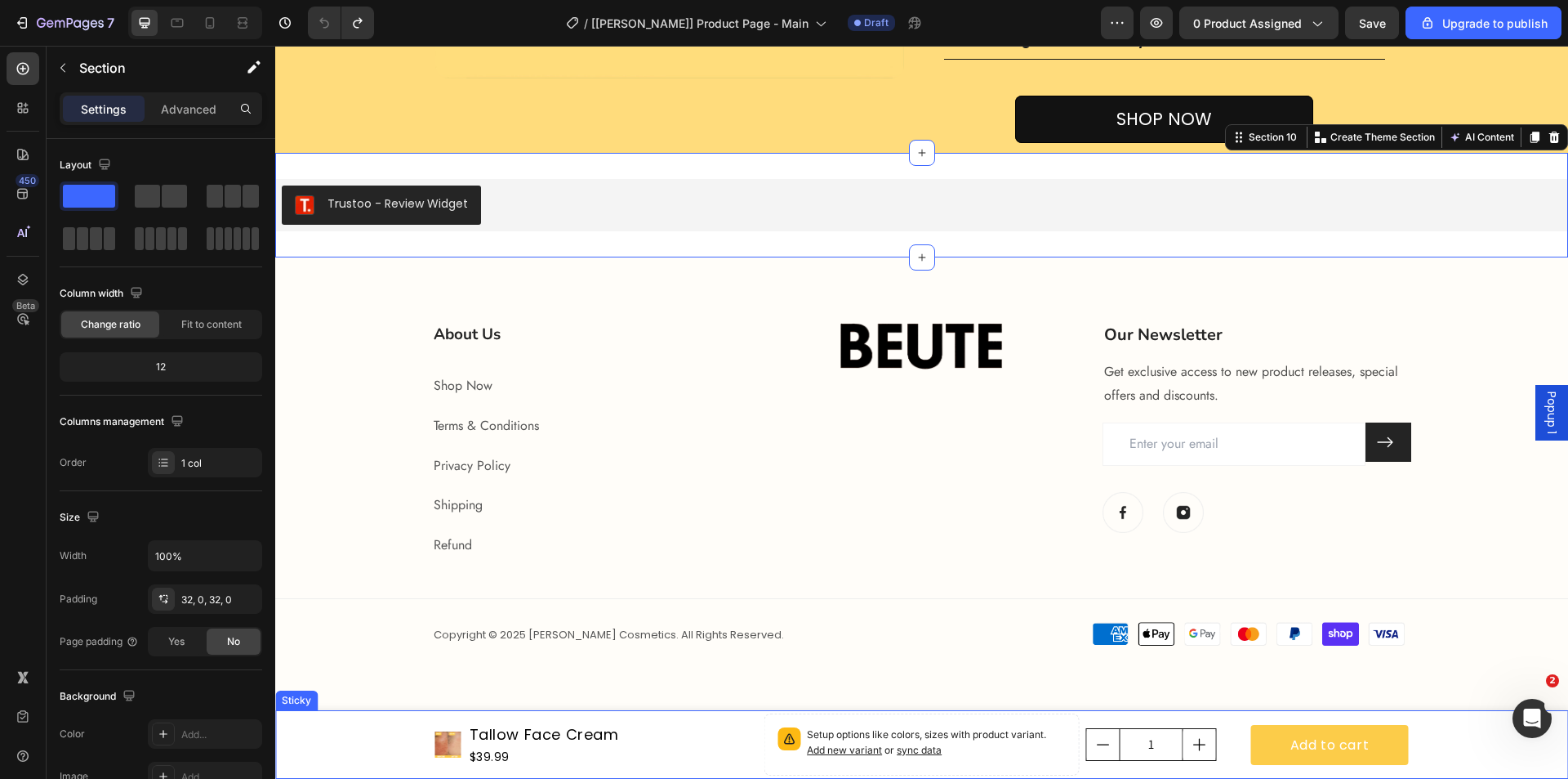
click at [1431, 749] on div "Product Images Tallow Face Cream Product Title $39.99 Product Price Product Pri…" at bounding box center [922, 744] width 1293 height 68
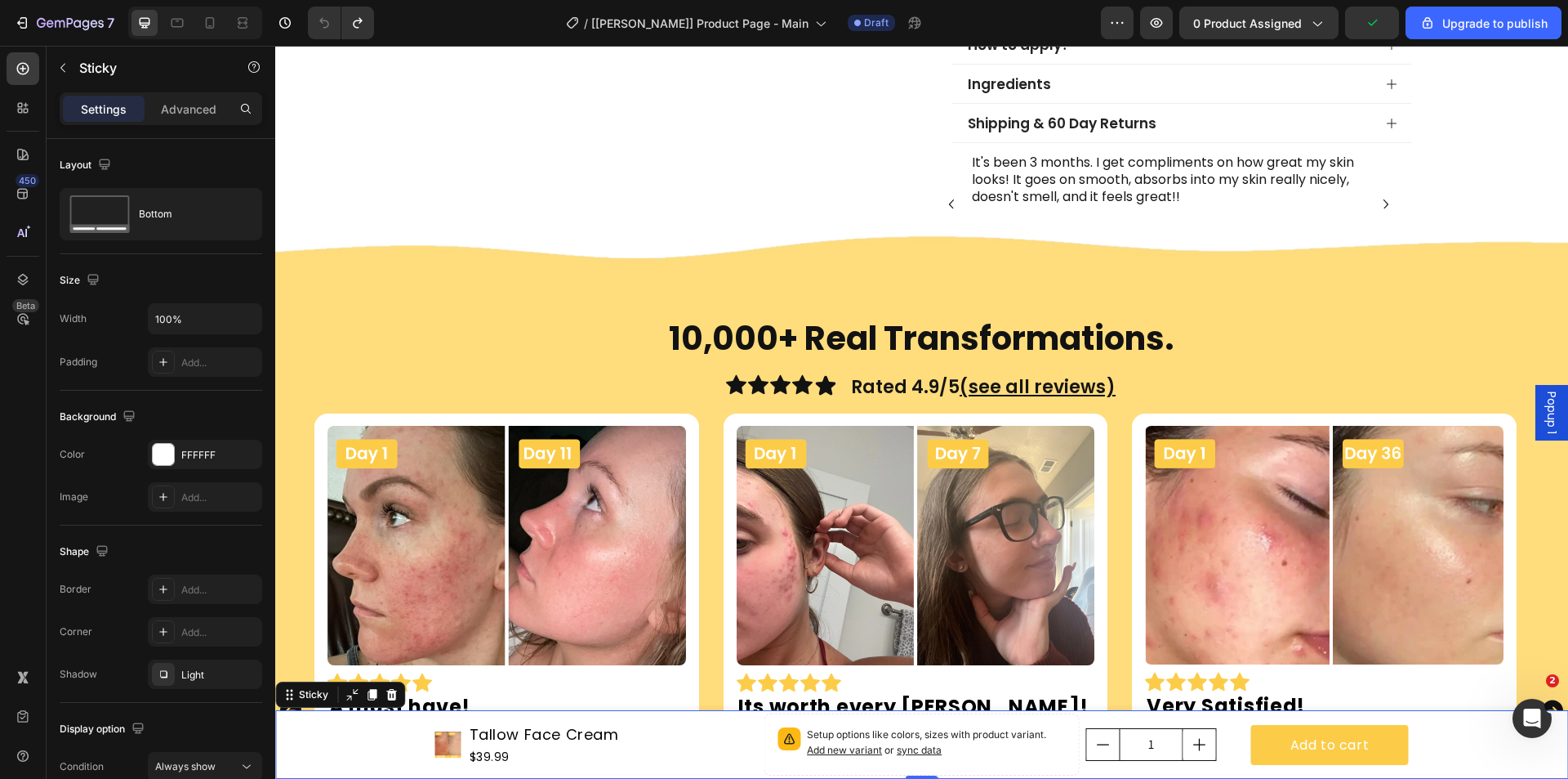
scroll to position [816, 0]
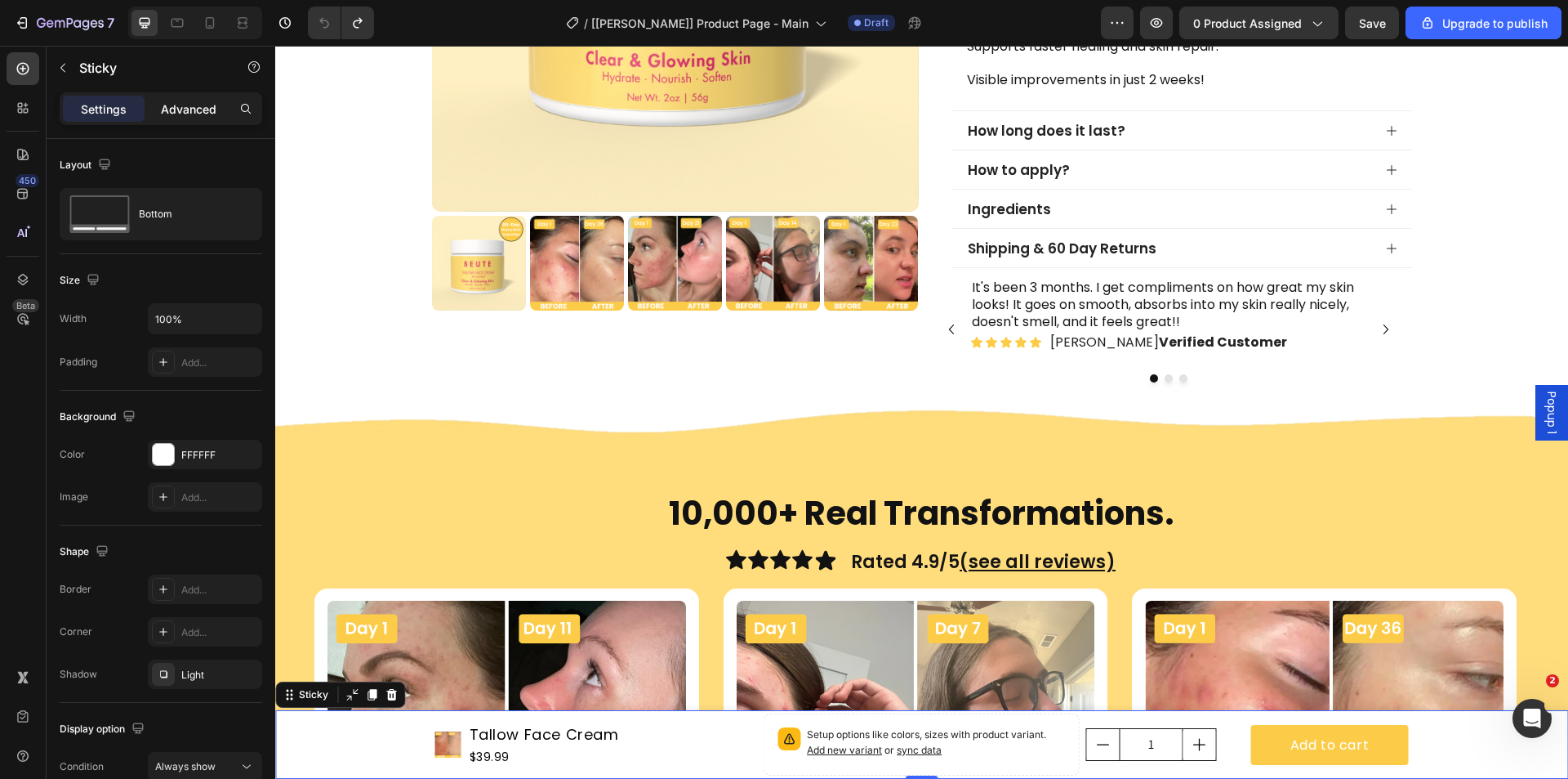
click at [178, 98] on div "Advanced" at bounding box center [188, 108] width 81 height 26
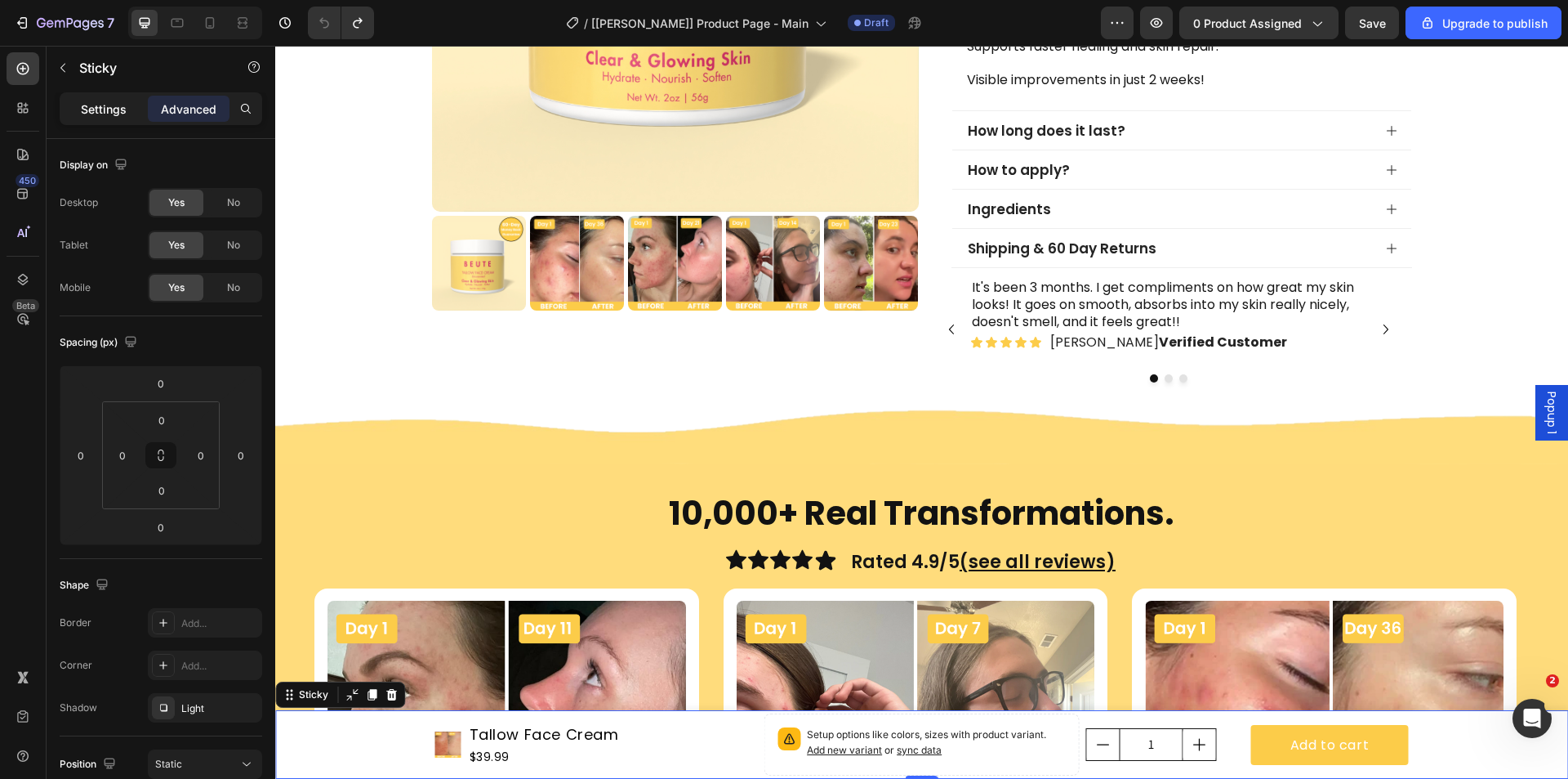
click at [119, 106] on p "Settings" at bounding box center [104, 109] width 46 height 17
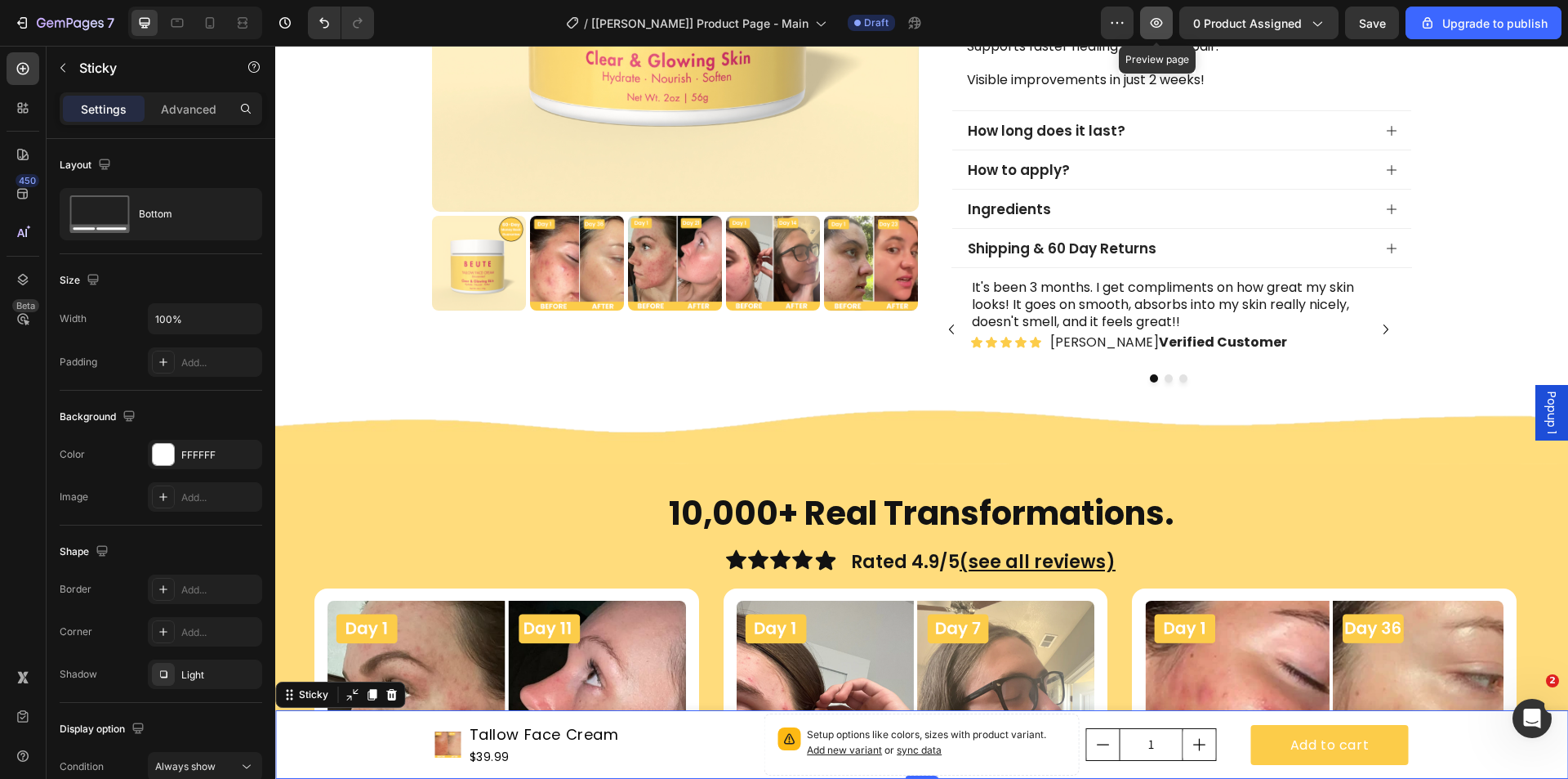
click at [1165, 25] on icon "button" at bounding box center [1156, 22] width 16 height 16
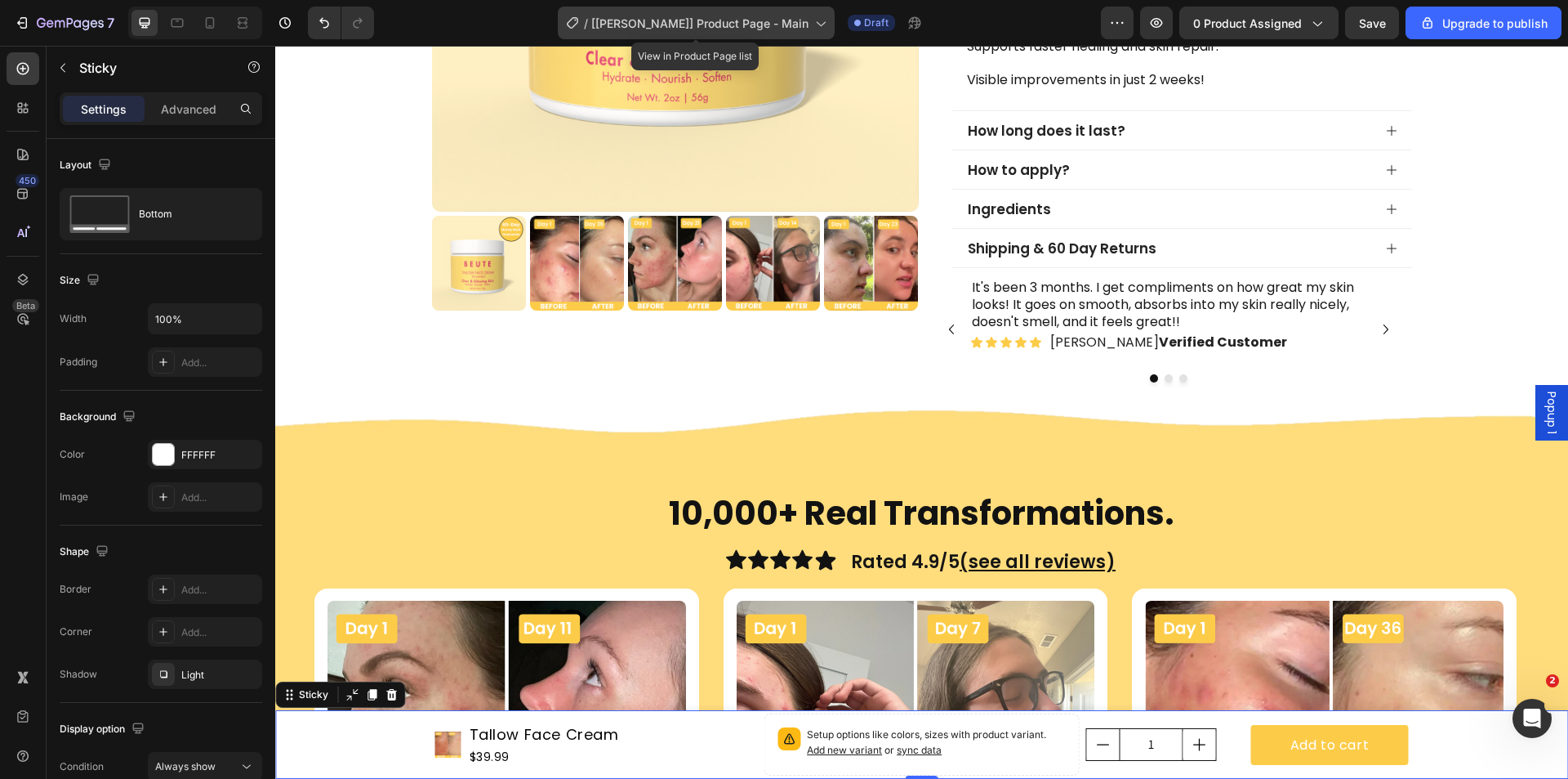
click at [754, 15] on span "[[PERSON_NAME]] Product Page - Main" at bounding box center [699, 23] width 218 height 17
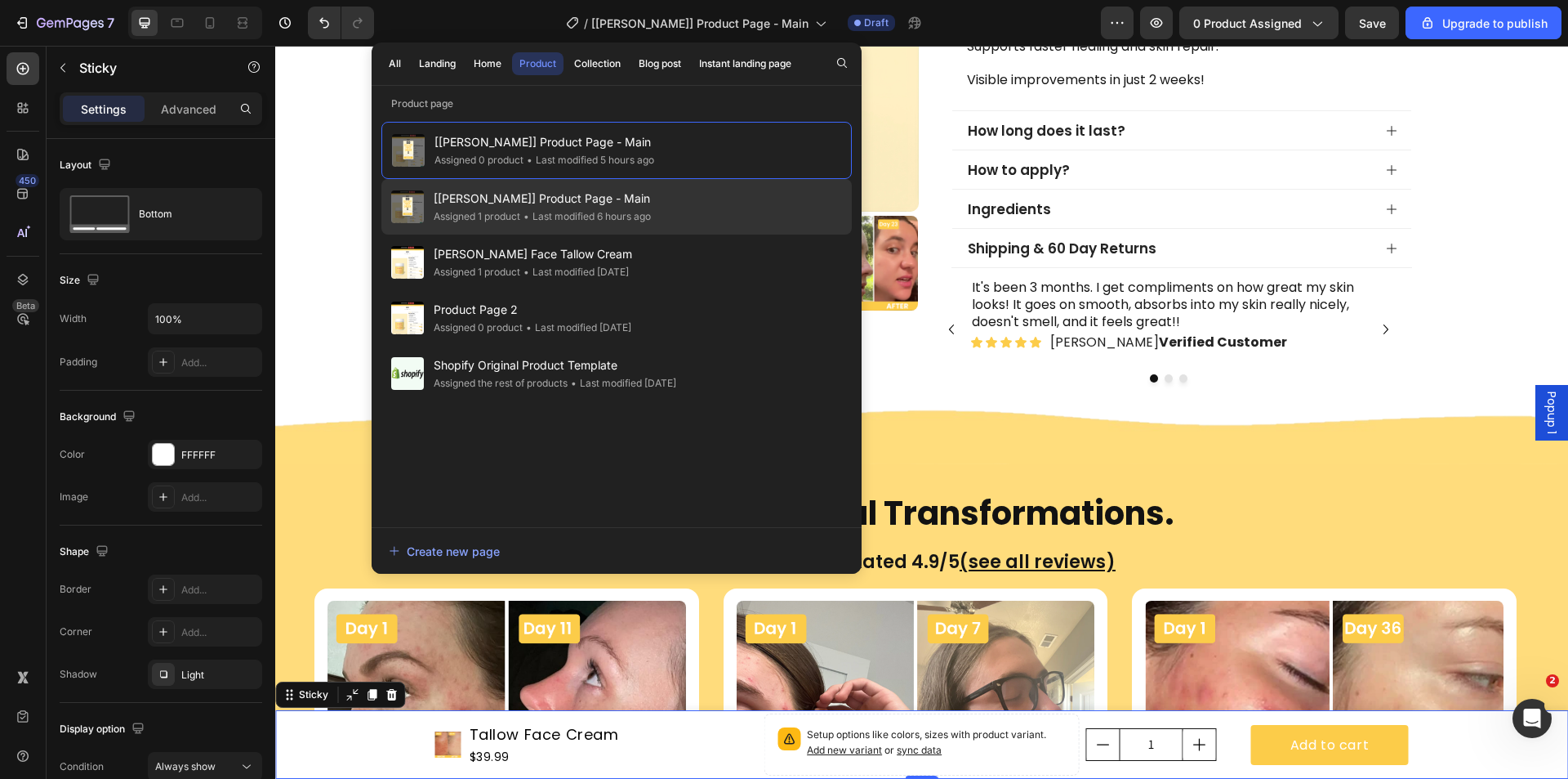
click at [611, 194] on span "[[PERSON_NAME]] Product Page - Main" at bounding box center [542, 198] width 218 height 20
